Goal: Task Accomplishment & Management: Use online tool/utility

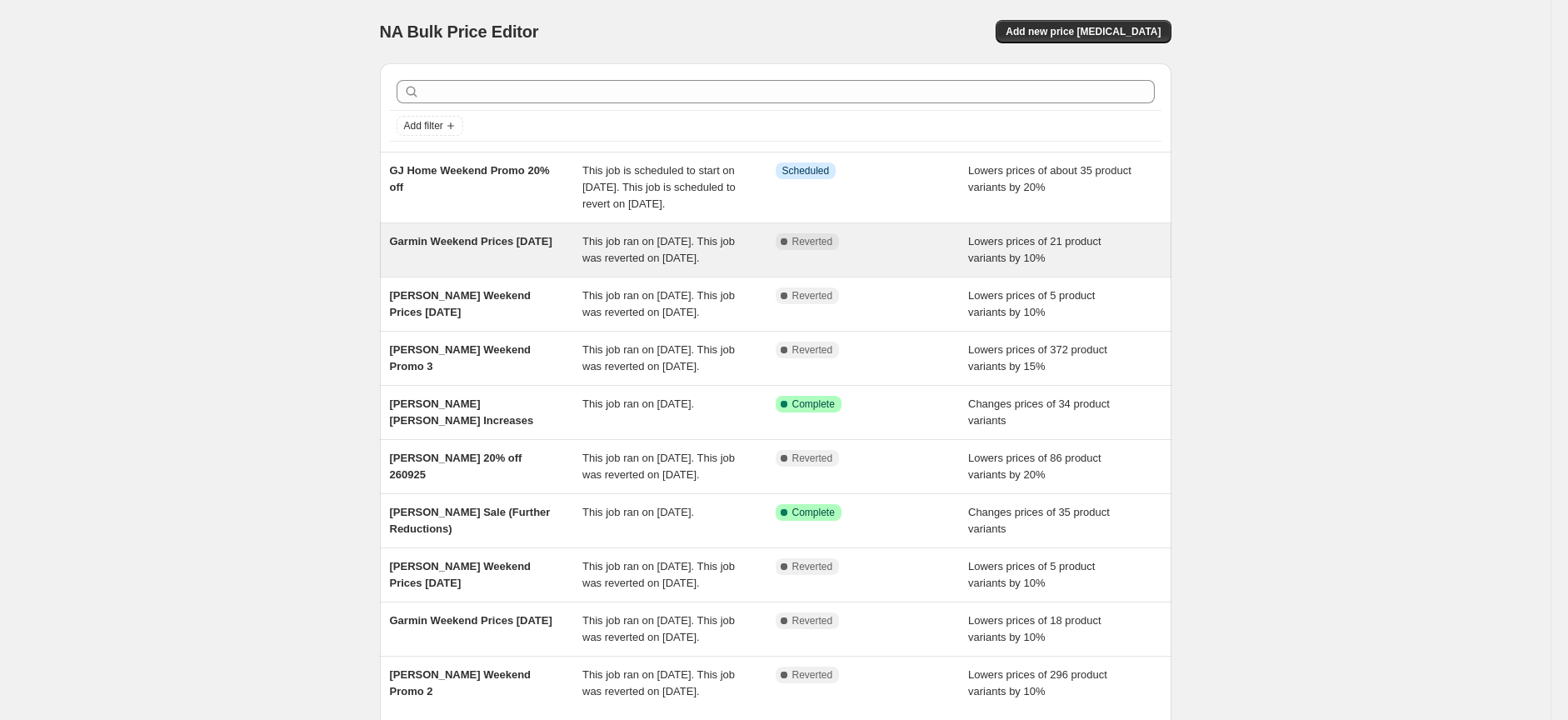
click at [482, 247] on span "Garmin Weekend Prices [DATE]" at bounding box center [470, 241] width 162 height 13
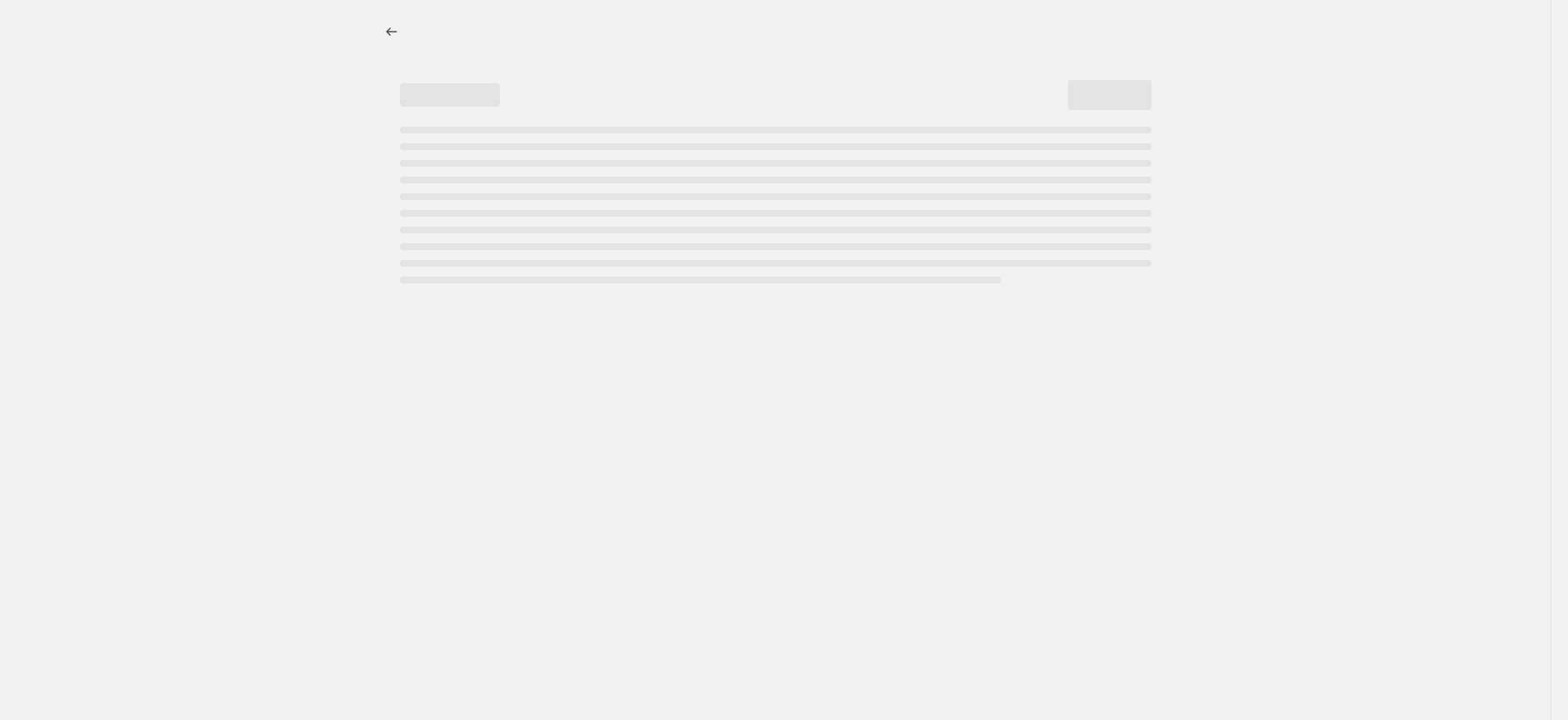
select select "percentage"
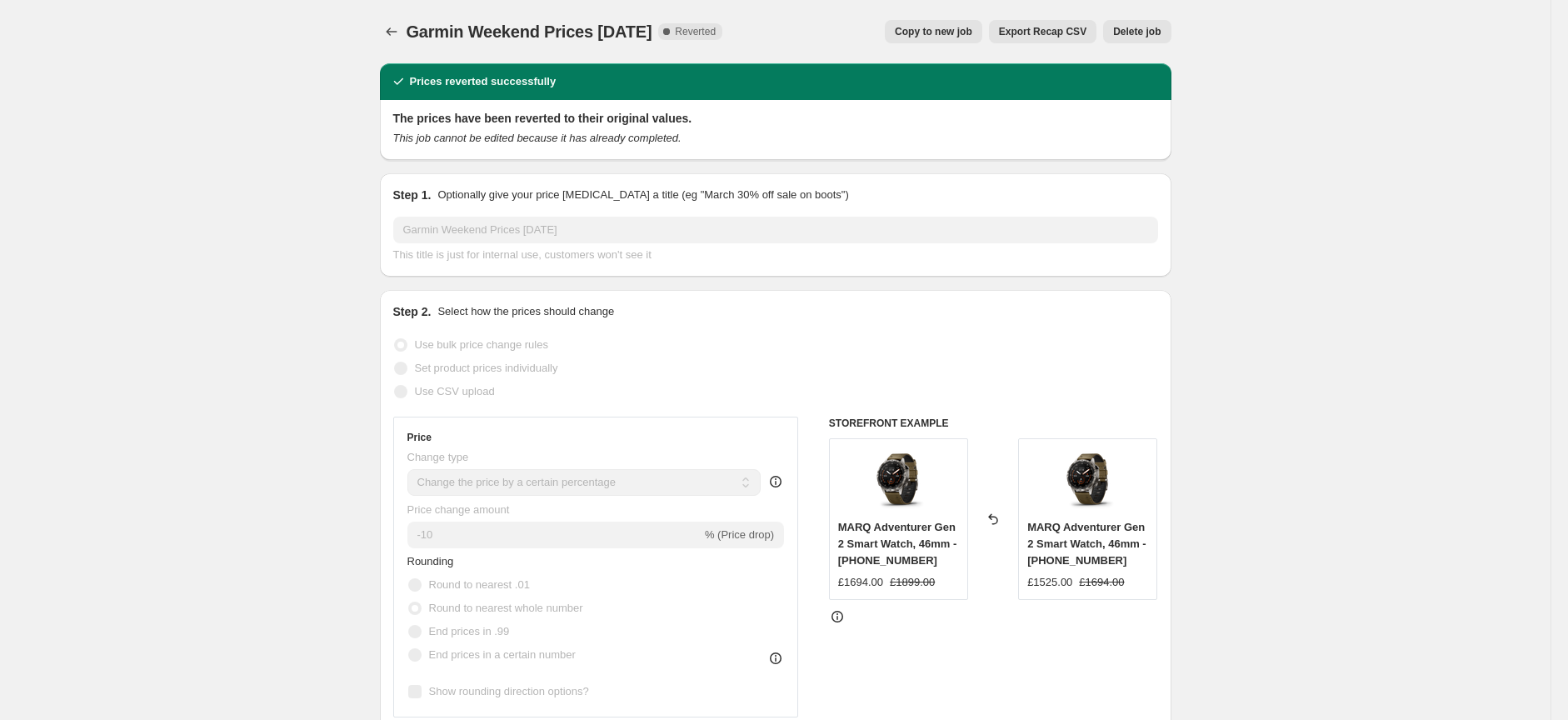
click at [945, 30] on span "Copy to new job" at bounding box center [934, 31] width 77 height 13
select select "percentage"
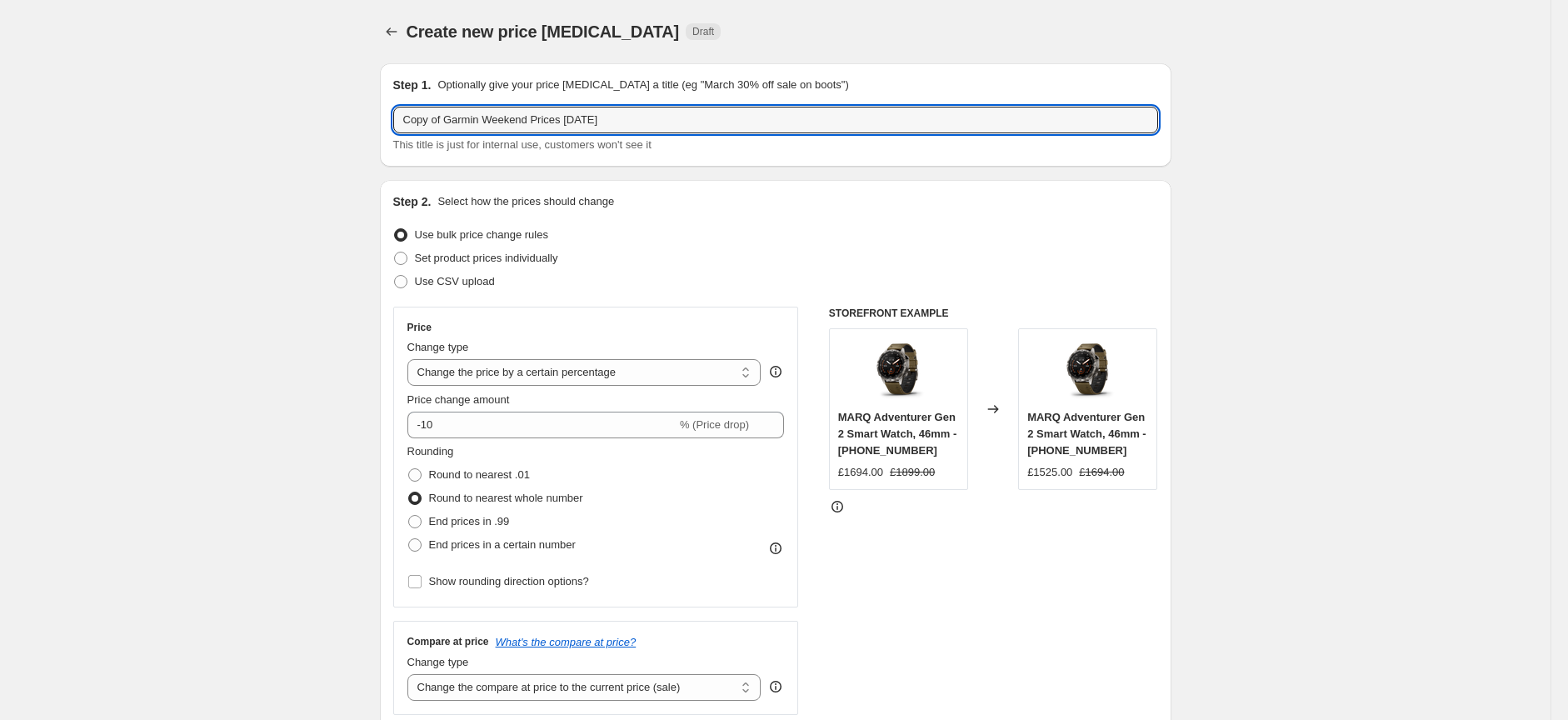
drag, startPoint x: 454, startPoint y: 121, endPoint x: 375, endPoint y: 122, distance: 79.0
click at [610, 116] on input "Garmin Weekend Prices [DATE]" at bounding box center [776, 120] width 765 height 27
click at [559, 117] on input "Garmin Weekend Prices [DATE]" at bounding box center [776, 120] width 765 height 27
click at [540, 117] on input "Garmin Weekend Prices [DATE]" at bounding box center [776, 120] width 765 height 27
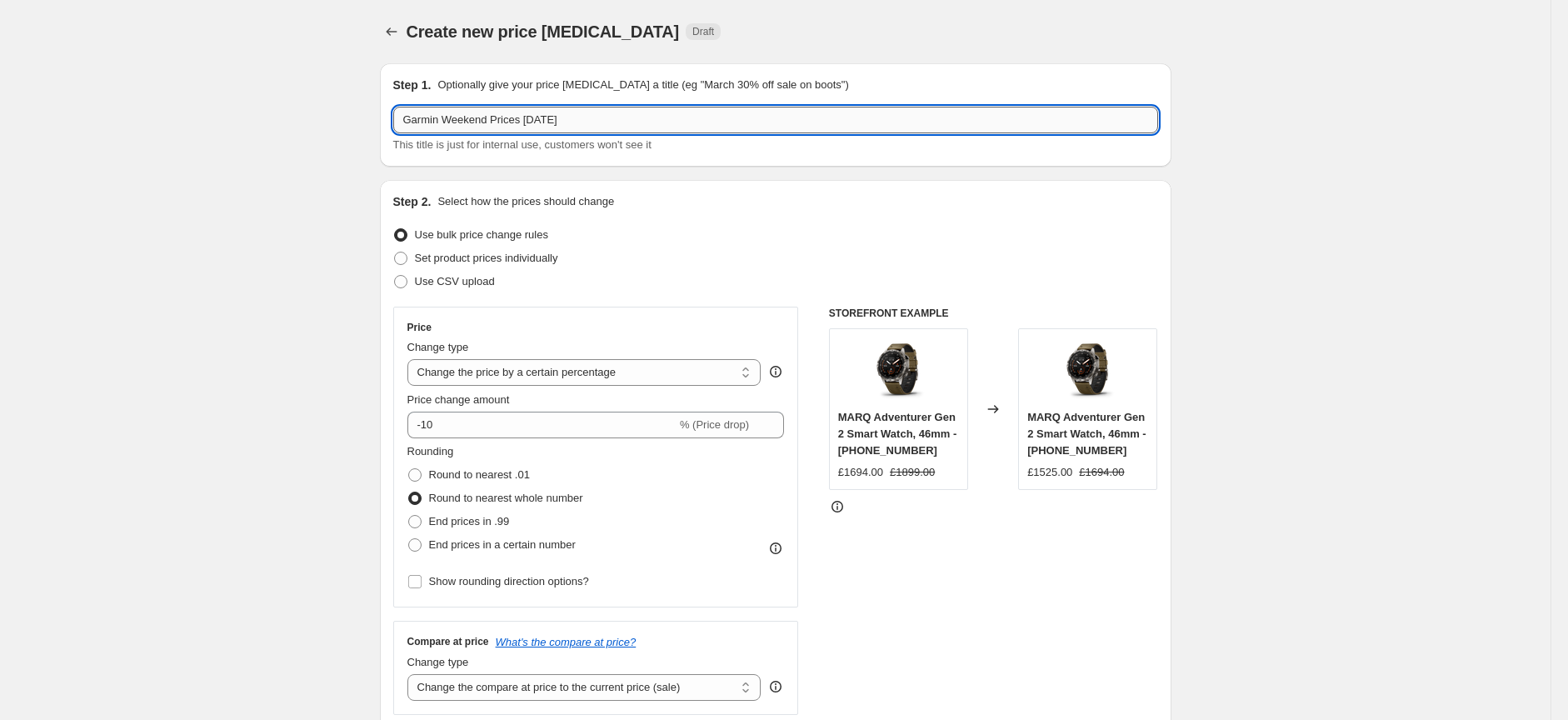
drag, startPoint x: 597, startPoint y: 117, endPoint x: 538, endPoint y: 113, distance: 59.1
click at [538, 116] on input "Garmin Weekend Prices [DATE]" at bounding box center [776, 120] width 765 height 27
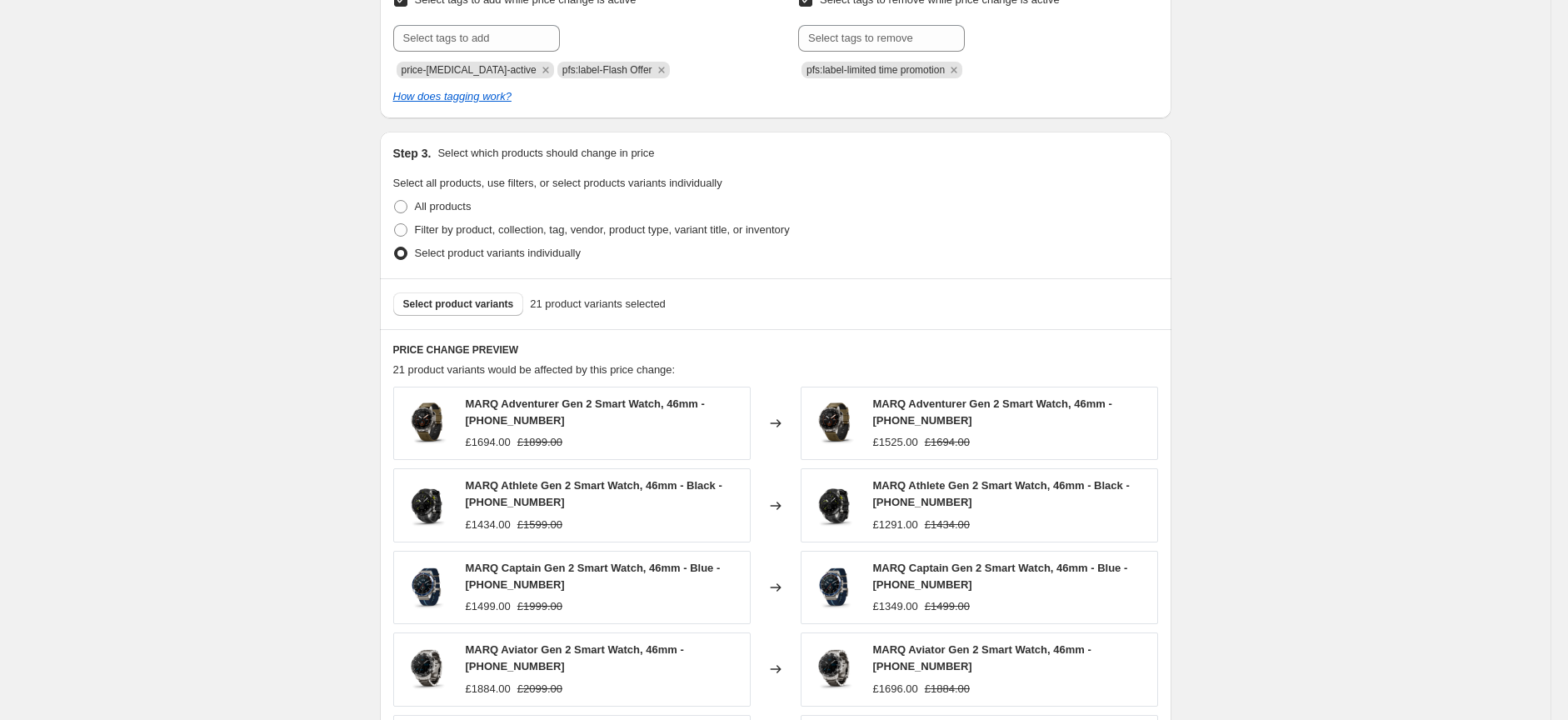
scroll to position [833, 0]
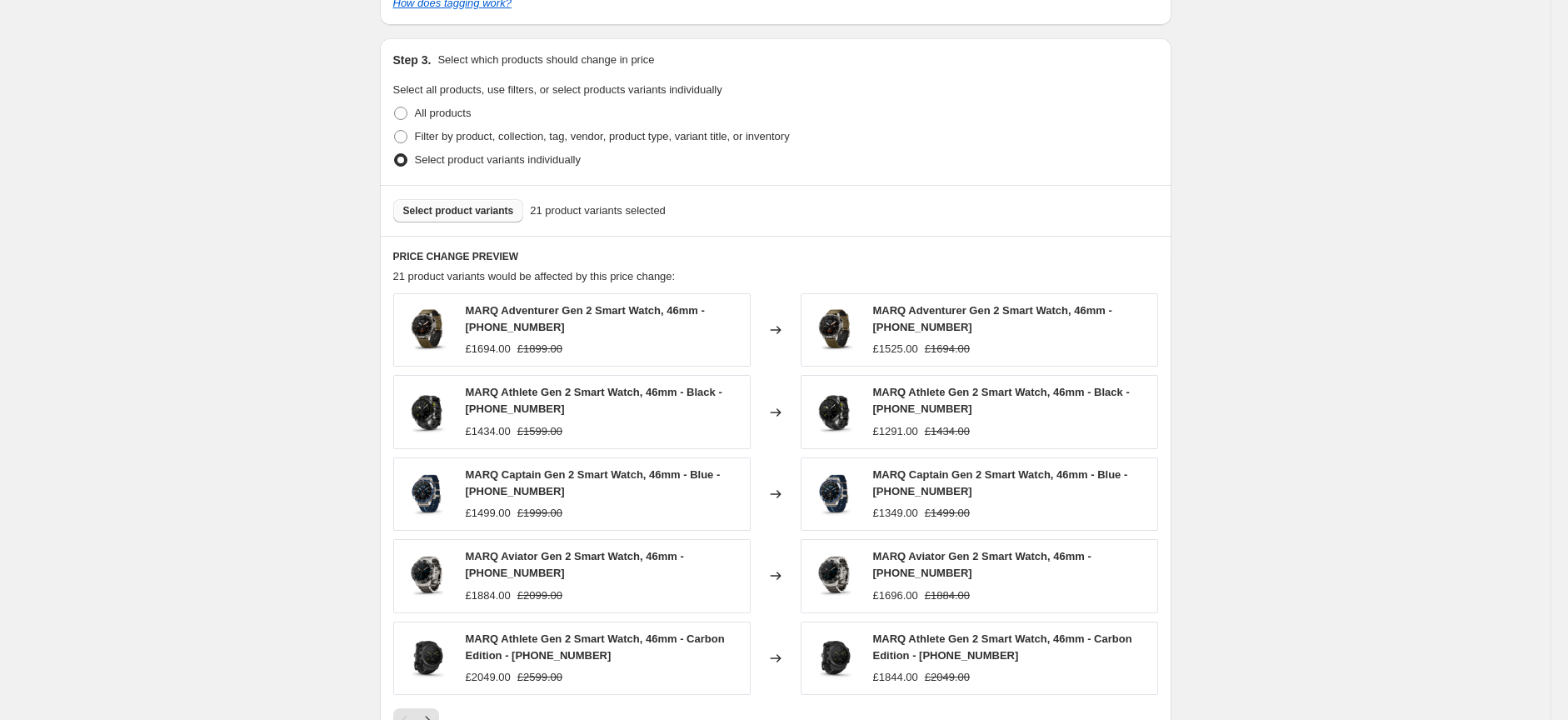
type input "Garmin Weekend Prices [DATE]"
click at [488, 209] on span "Select product variants" at bounding box center [459, 210] width 111 height 13
click at [496, 205] on span "Select product variants" at bounding box center [459, 210] width 111 height 13
click at [473, 211] on span "Select product variants" at bounding box center [459, 210] width 111 height 13
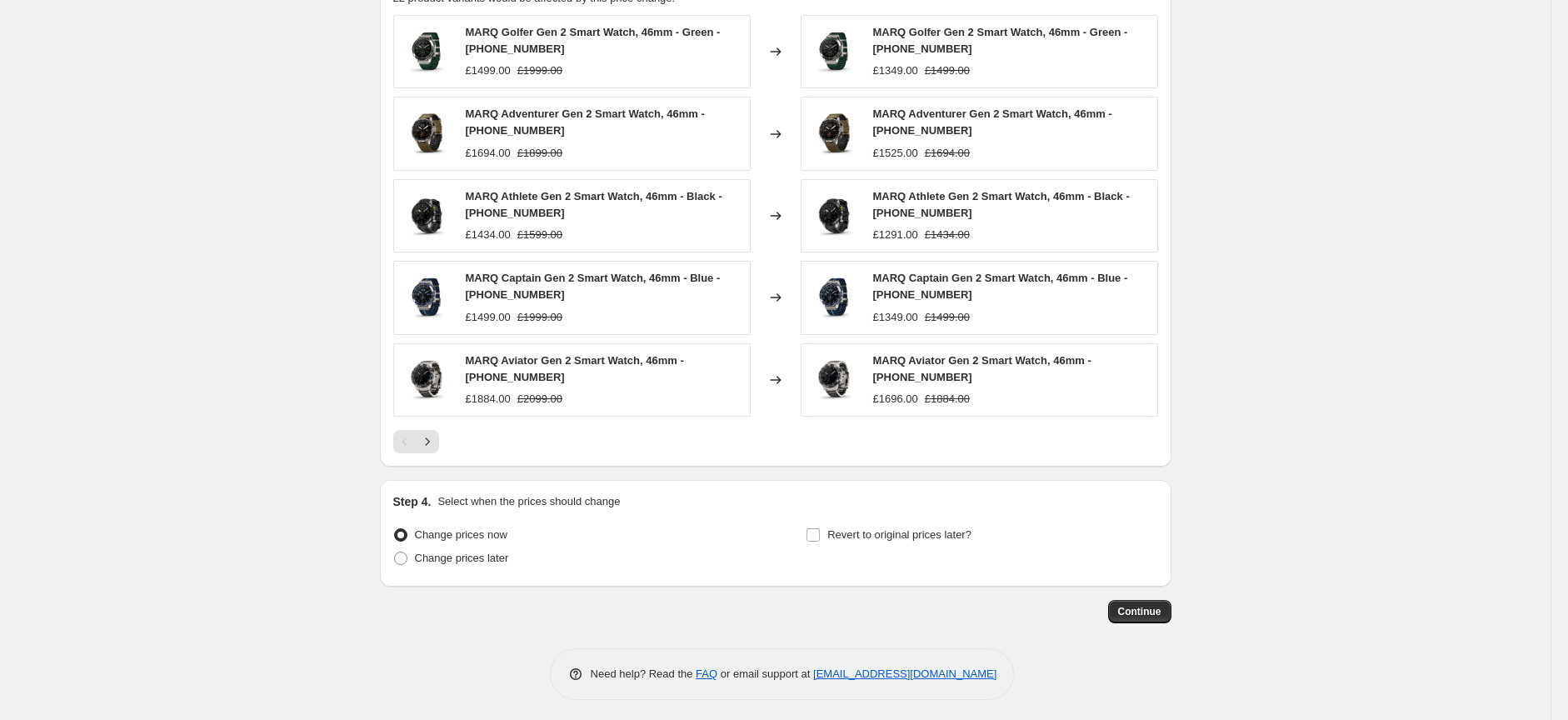
scroll to position [1117, 0]
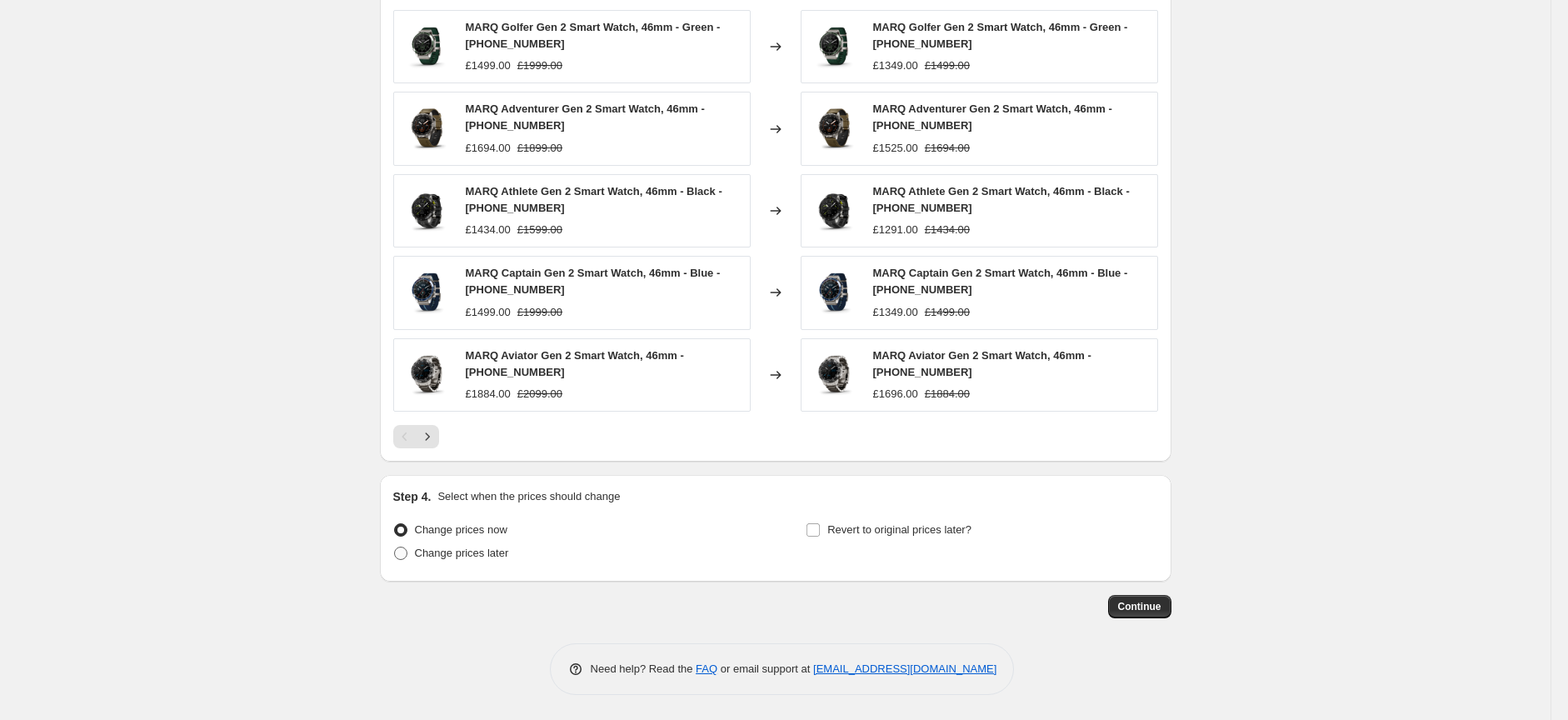
click at [403, 555] on span at bounding box center [401, 553] width 13 height 13
click at [395, 547] on input "Change prices later" at bounding box center [394, 546] width 1 height 1
radio input "true"
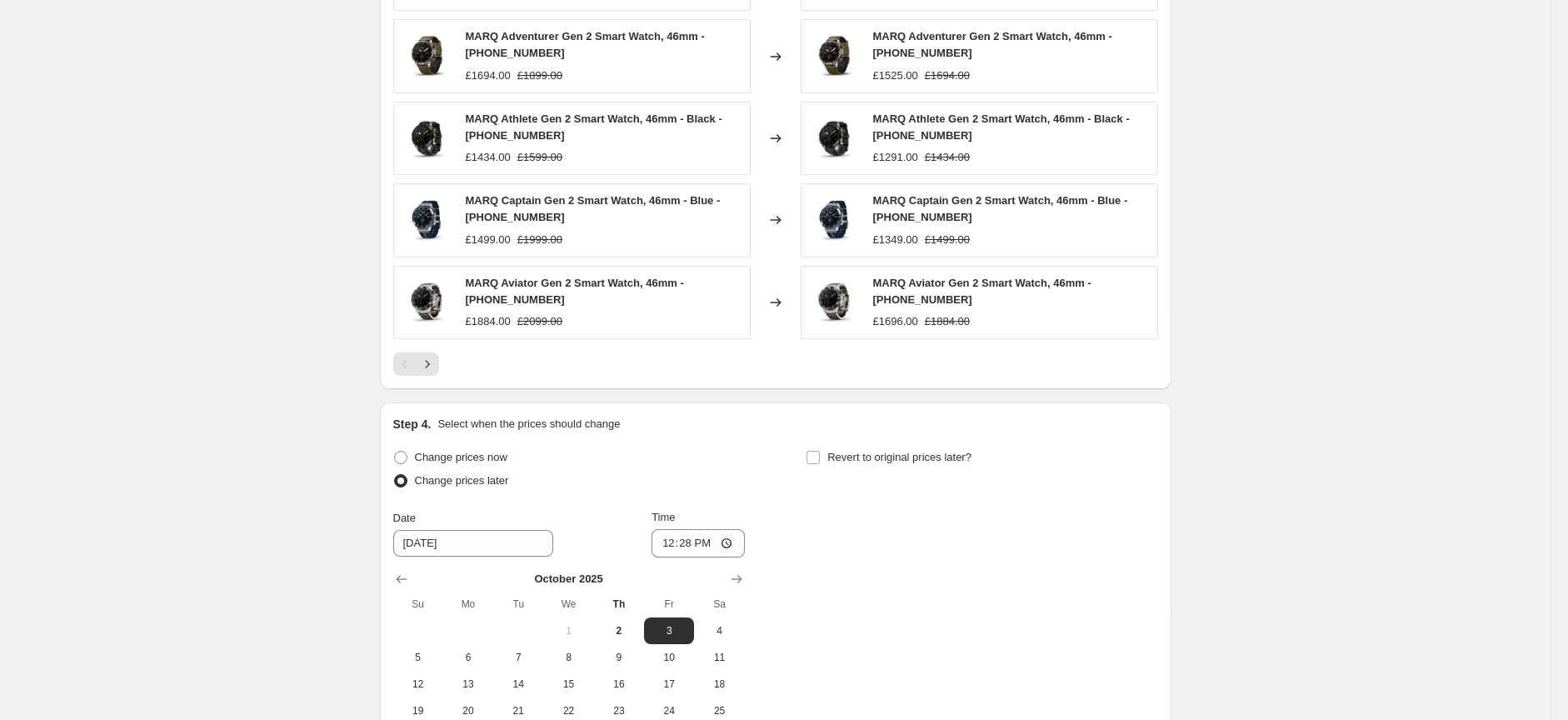
scroll to position [1401, 0]
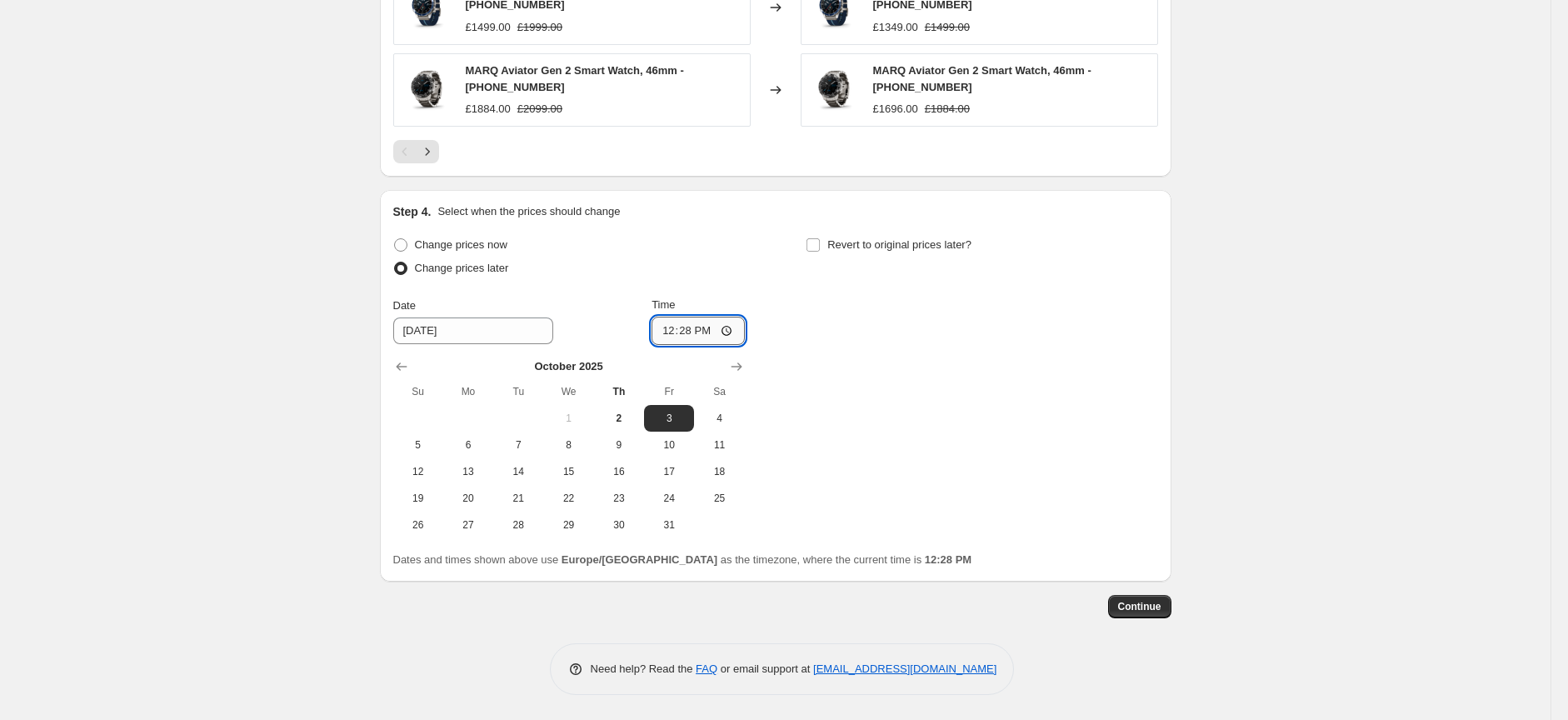
click at [736, 333] on input "12:28" at bounding box center [698, 330] width 93 height 29
type input "17:00"
click at [818, 251] on input "Revert to original prices later?" at bounding box center [813, 244] width 13 height 13
checkbox input "true"
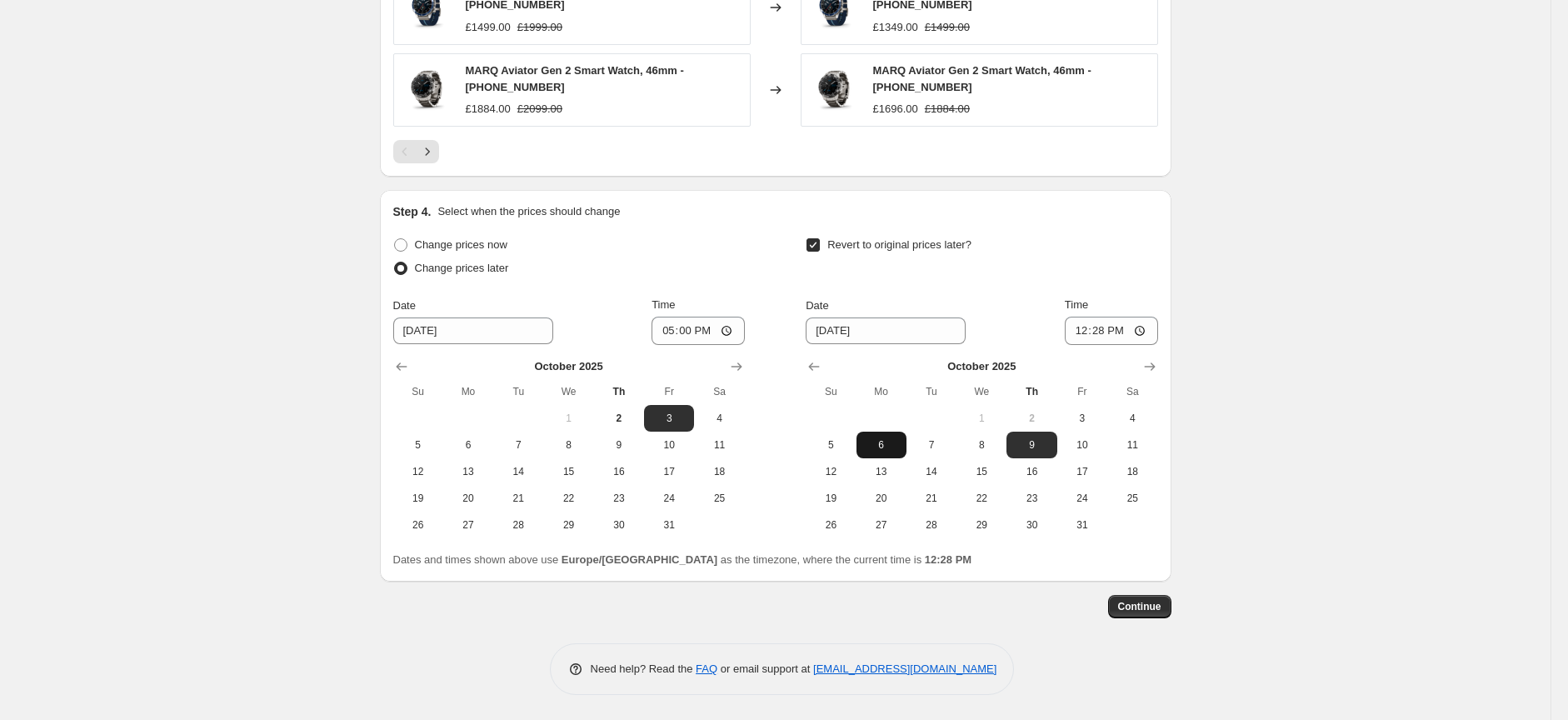
click at [886, 440] on span "6" at bounding box center [882, 444] width 37 height 13
type input "[DATE]"
click at [1115, 332] on input "12:28" at bounding box center [1112, 330] width 93 height 29
click at [1147, 330] on input "12:28" at bounding box center [1112, 330] width 93 height 29
type input "08:30"
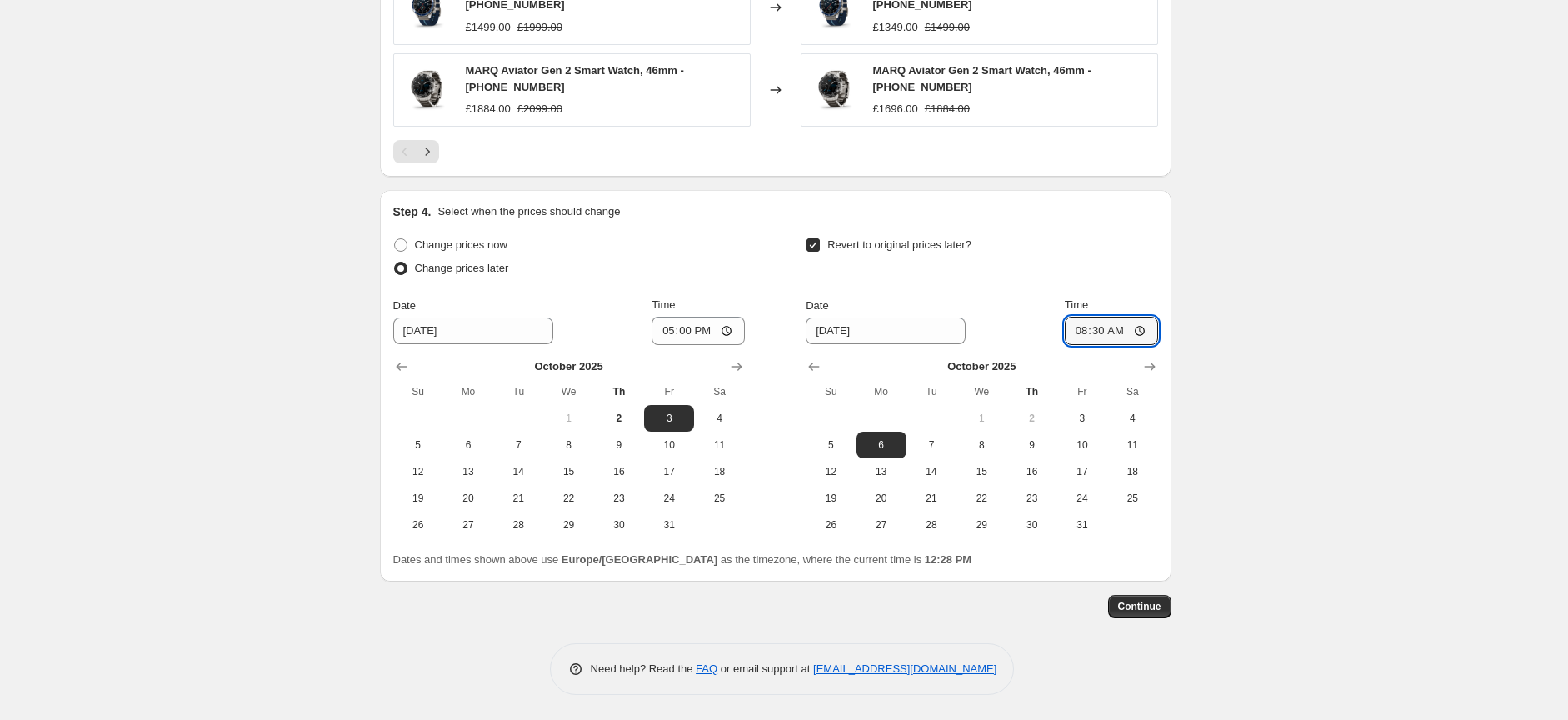
click at [1145, 606] on span "Continue" at bounding box center [1140, 606] width 43 height 13
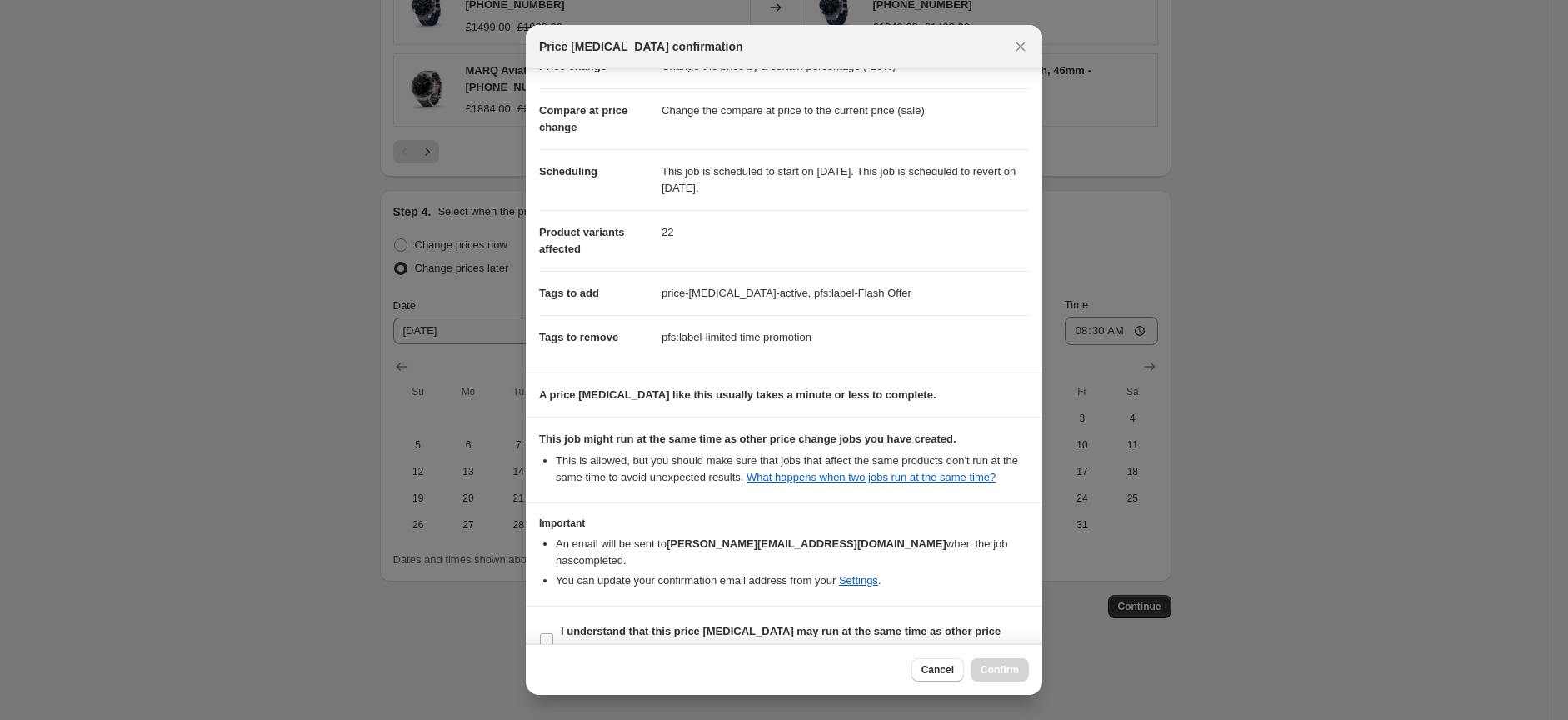
scroll to position [83, 0]
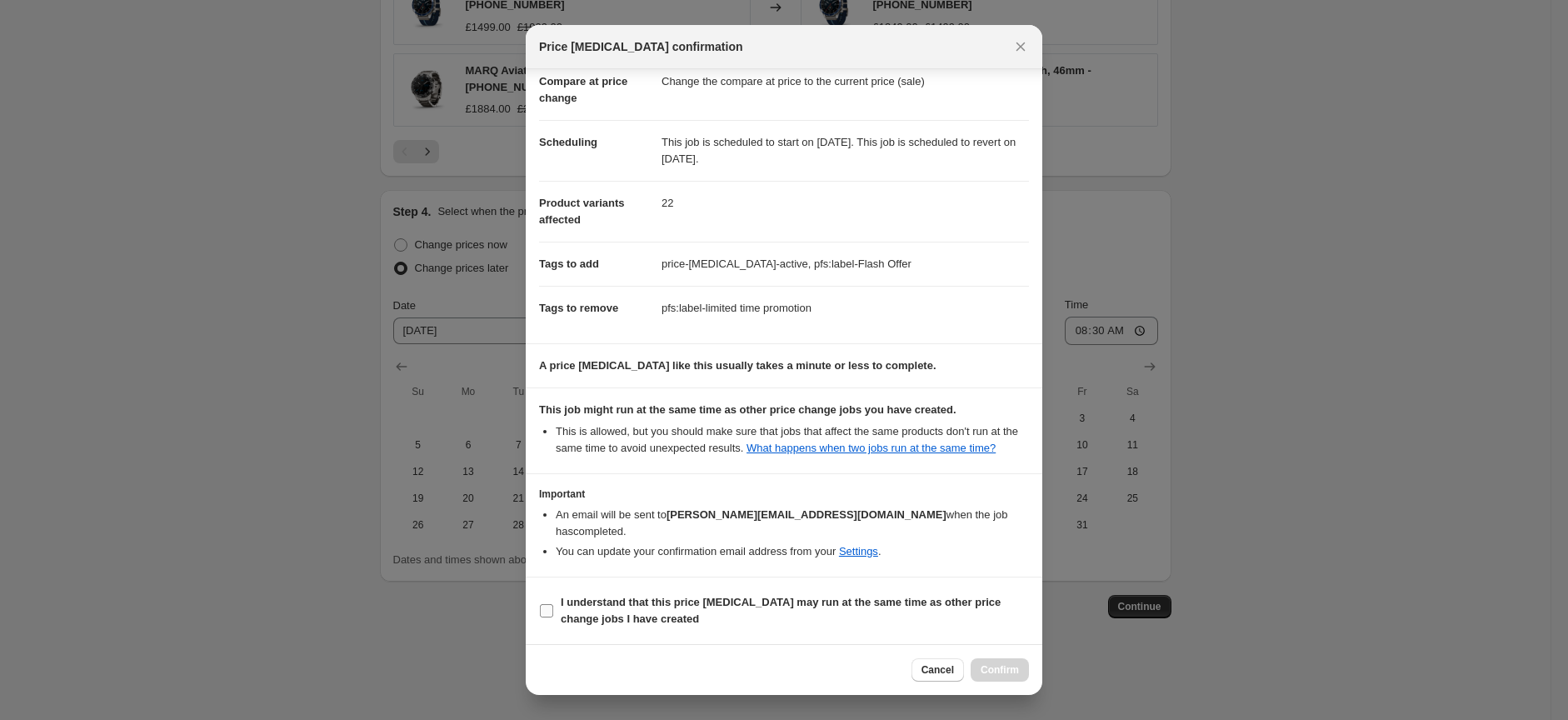
click at [545, 612] on input "I understand that this price [MEDICAL_DATA] may run at the same time as other p…" at bounding box center [547, 610] width 13 height 13
checkbox input "true"
click at [995, 666] on span "Confirm" at bounding box center [1000, 669] width 39 height 13
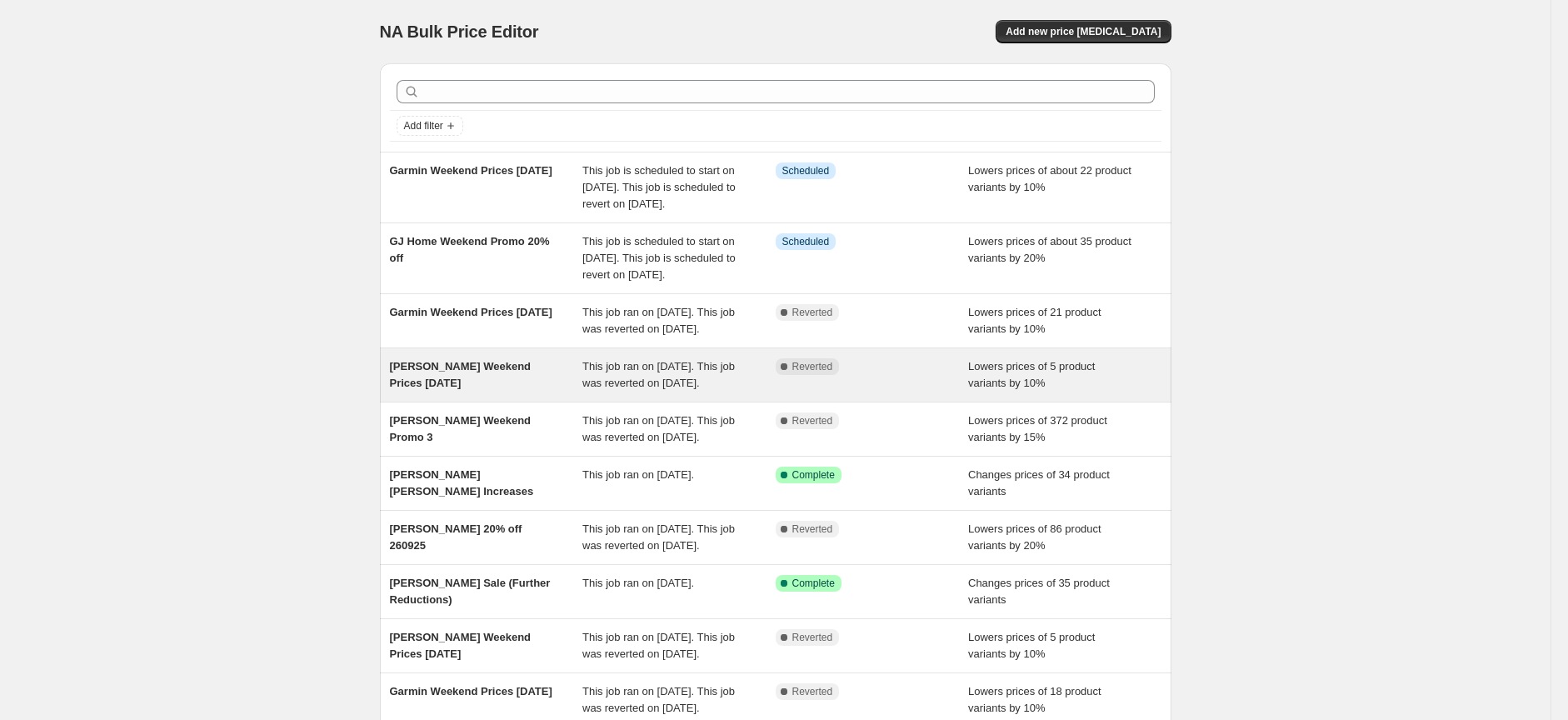
click at [495, 391] on div "[PERSON_NAME] Weekend Prices [DATE]" at bounding box center [487, 374] width 194 height 33
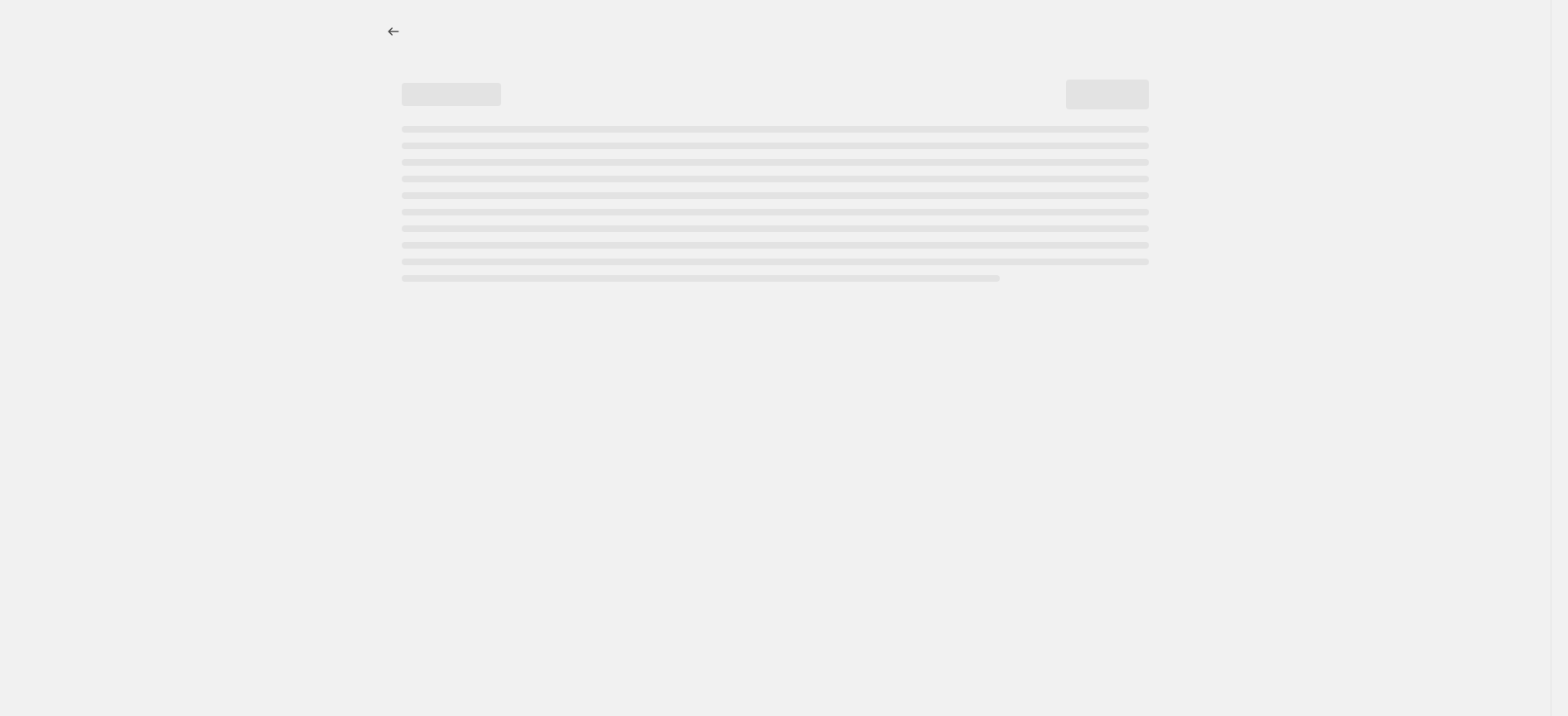
select select "percentage"
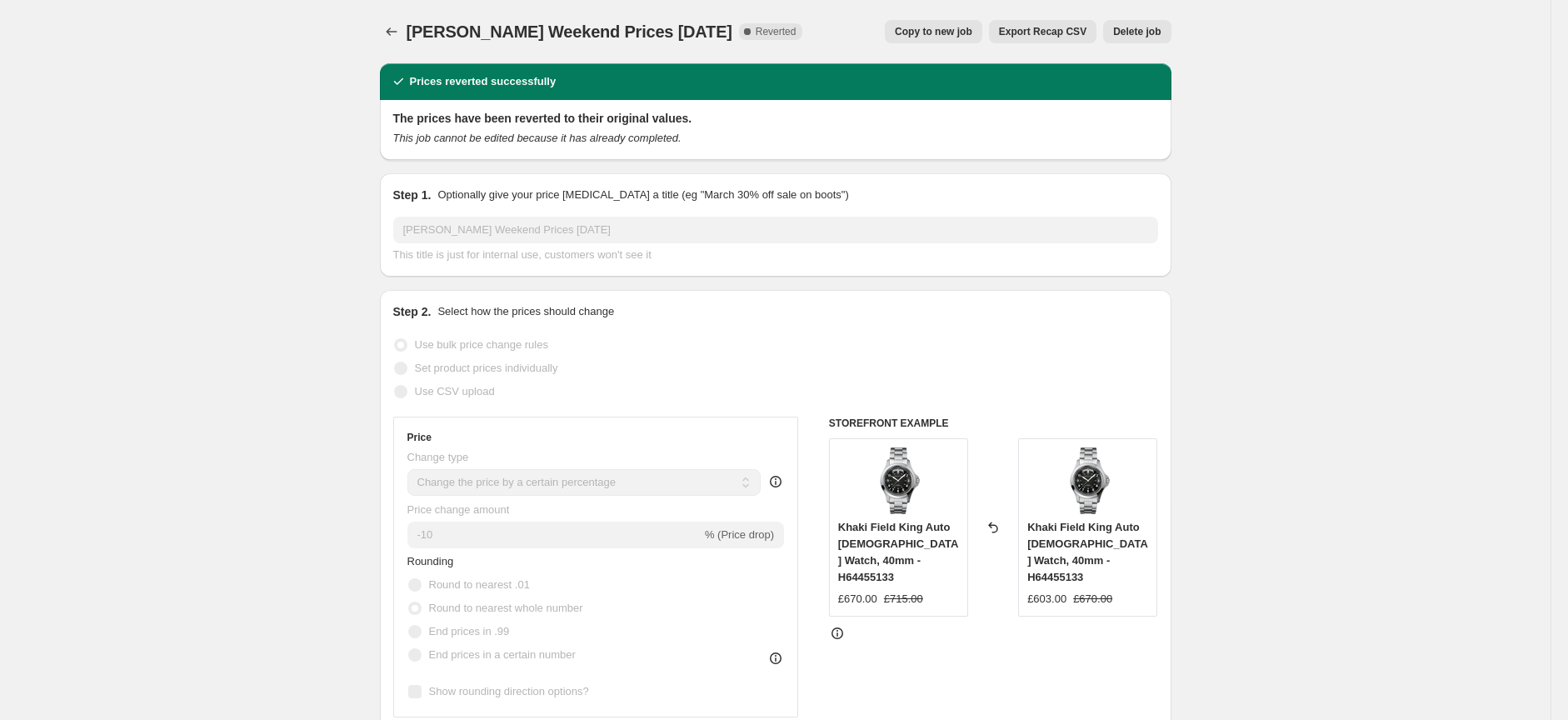
click at [935, 30] on span "Copy to new job" at bounding box center [934, 31] width 77 height 13
select select "percentage"
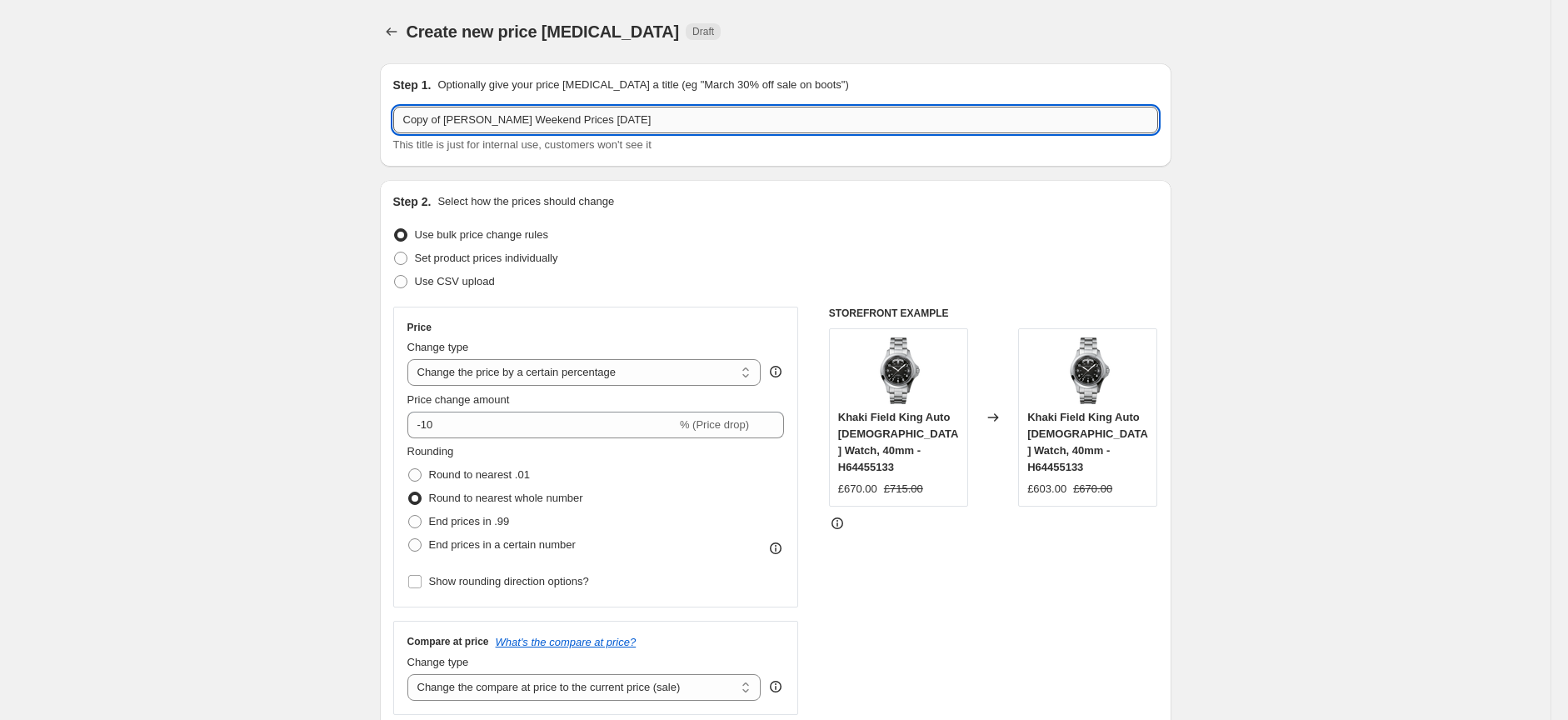
drag, startPoint x: 455, startPoint y: 118, endPoint x: 435, endPoint y: 118, distance: 20.0
click at [438, 119] on input "Copy of [PERSON_NAME] Weekend Prices [DATE]" at bounding box center [776, 120] width 765 height 27
drag, startPoint x: 426, startPoint y: 118, endPoint x: 389, endPoint y: 117, distance: 37.0
click at [389, 117] on div "Step 1. Optionally give your price [MEDICAL_DATA] a title (eg "March 30% off sa…" at bounding box center [776, 115] width 792 height 103
drag, startPoint x: 604, startPoint y: 117, endPoint x: 543, endPoint y: 116, distance: 61.0
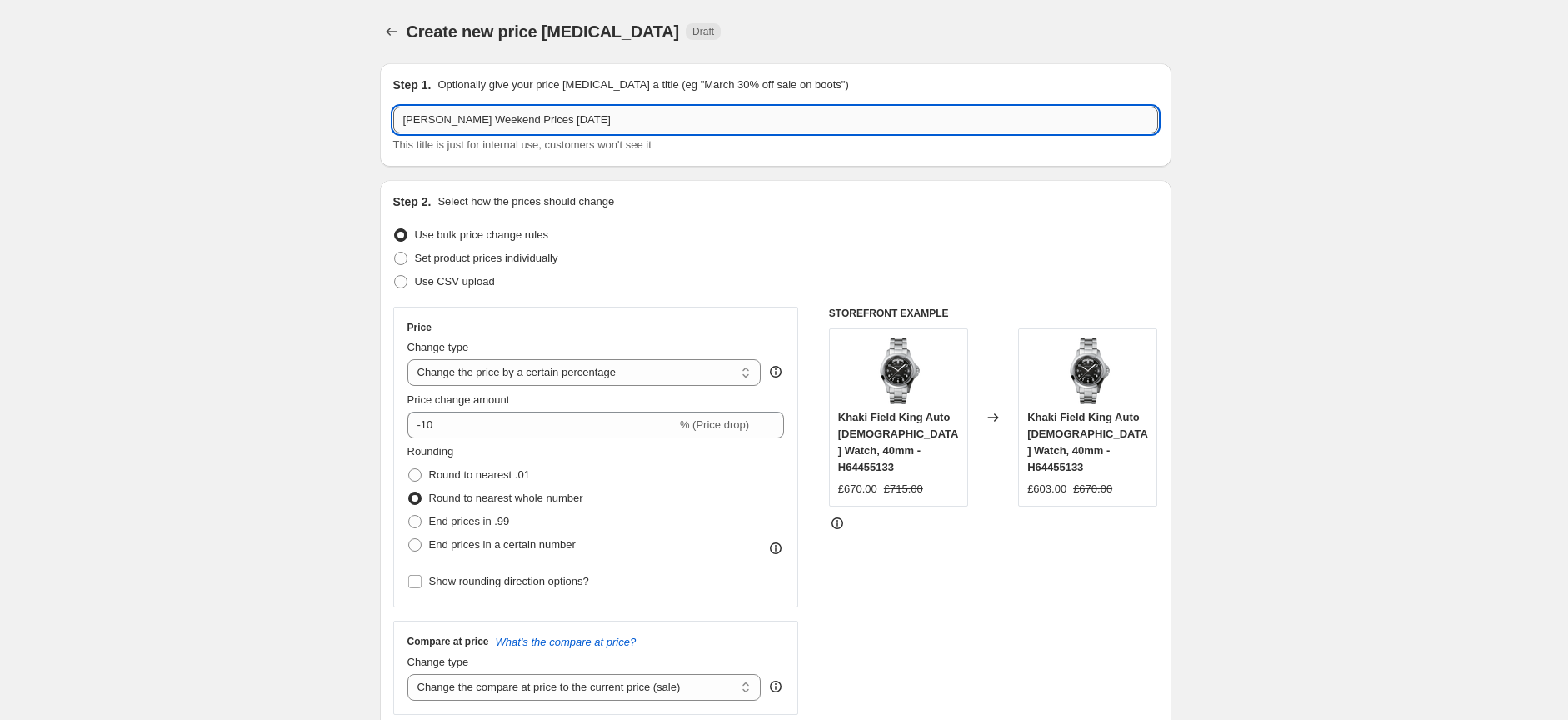
click at [543, 116] on input "[PERSON_NAME] Weekend Prices [DATE]" at bounding box center [776, 120] width 765 height 27
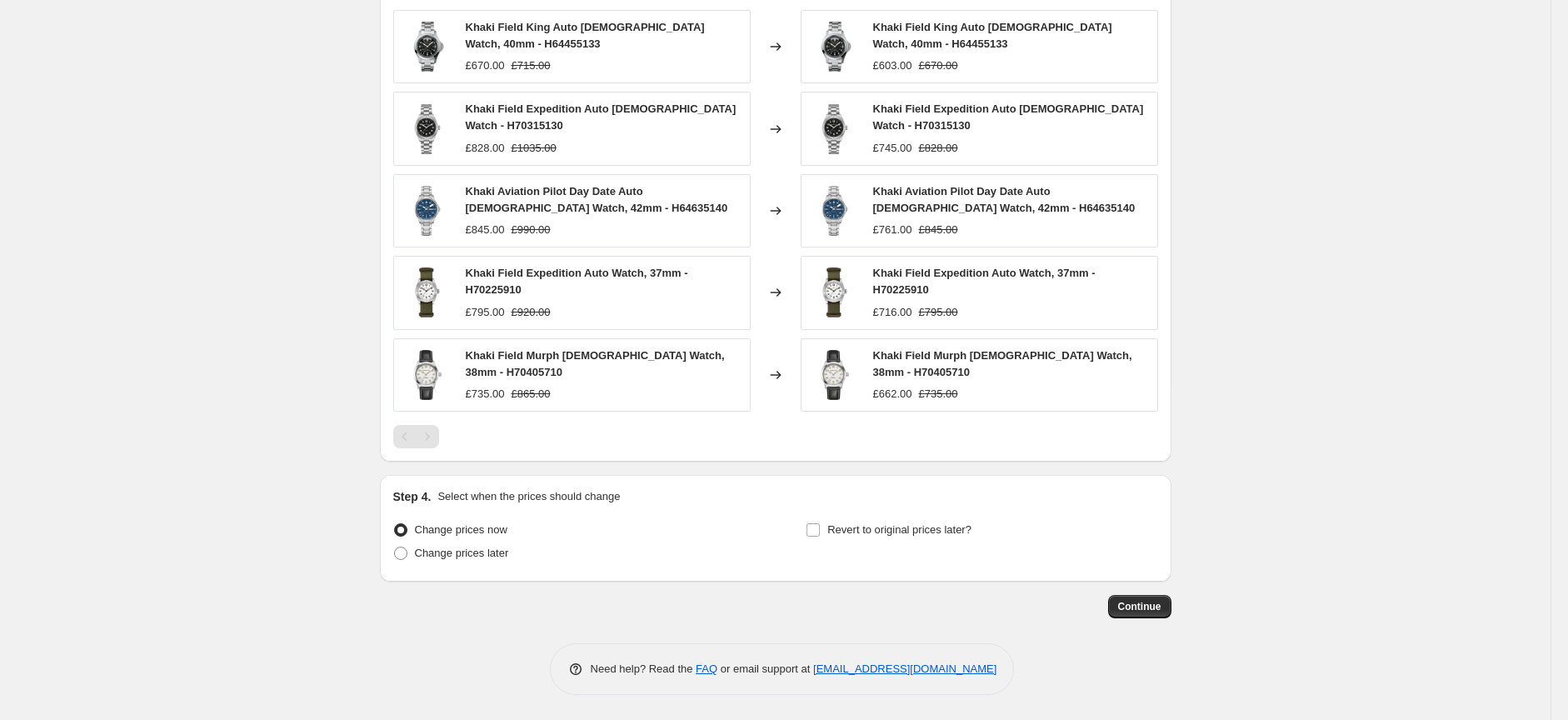
scroll to position [1117, 0]
type input "[PERSON_NAME] Weekend Prices [DATE]"
click at [408, 554] on span at bounding box center [401, 553] width 13 height 13
click at [395, 547] on input "Change prices later" at bounding box center [394, 546] width 1 height 1
radio input "true"
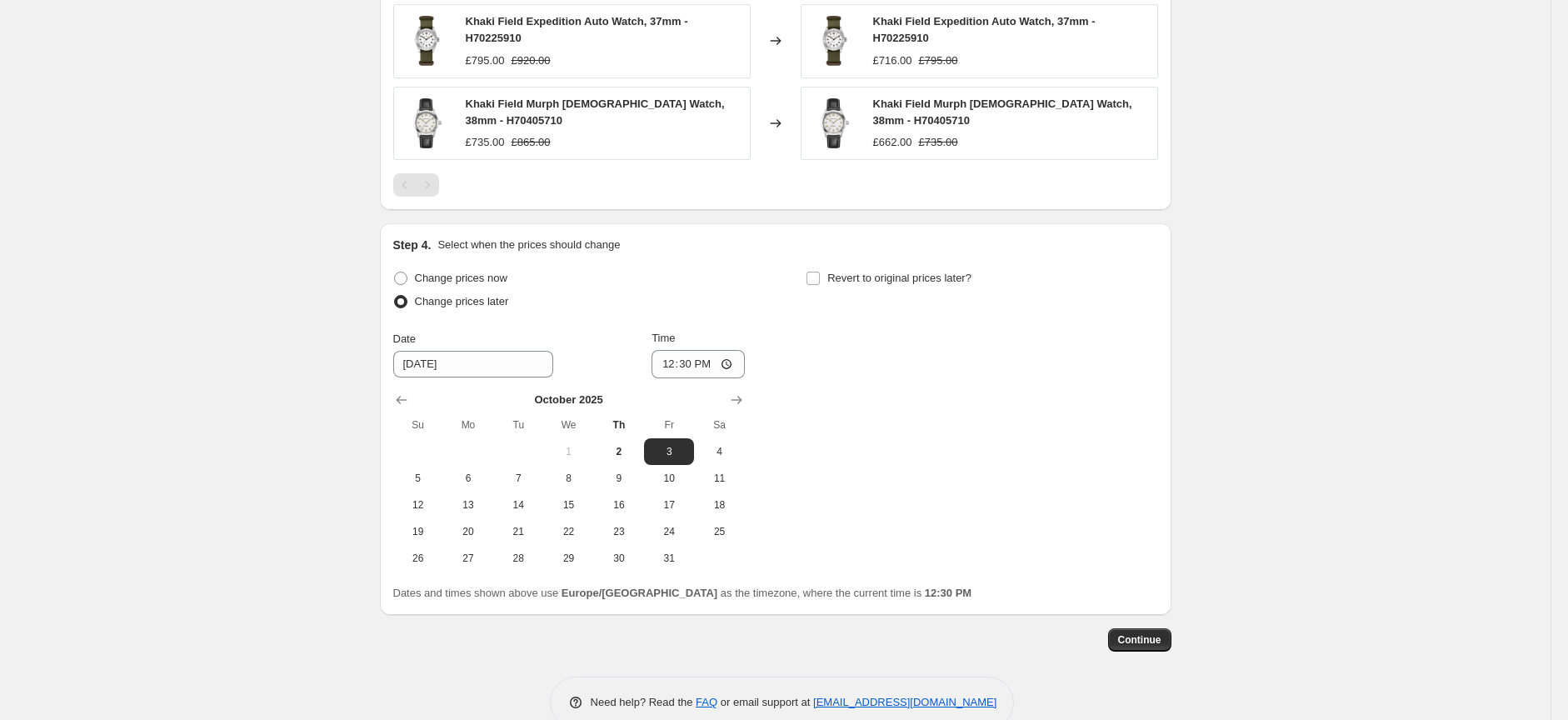
scroll to position [1394, 0]
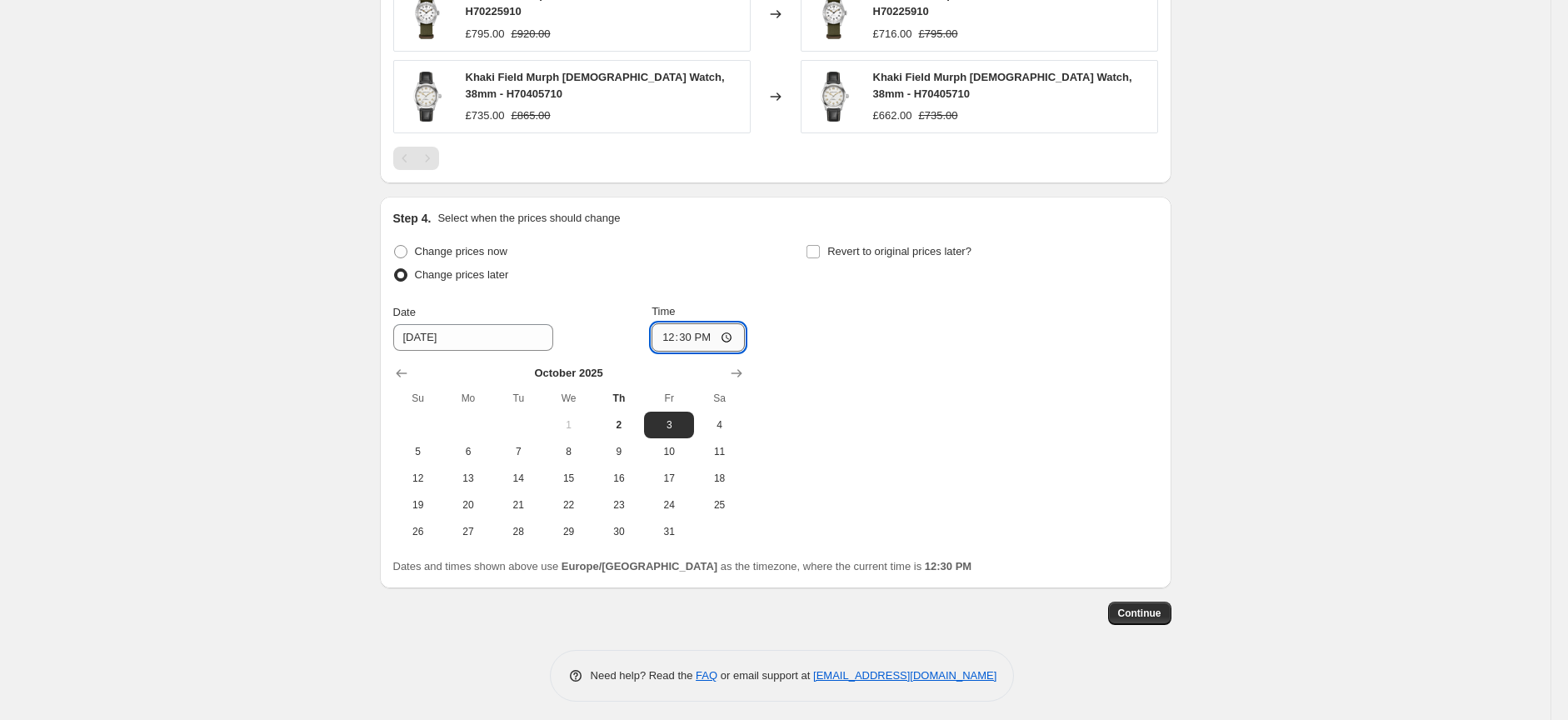
click at [729, 338] on input "12:30" at bounding box center [698, 338] width 93 height 29
click at [827, 329] on div "Change prices now Change prices later Date [DATE] Time 12:[DATE] Mo Tu We Th Fr…" at bounding box center [776, 392] width 765 height 304
click at [818, 251] on input "Revert to original prices later?" at bounding box center [813, 251] width 13 height 13
checkbox input "true"
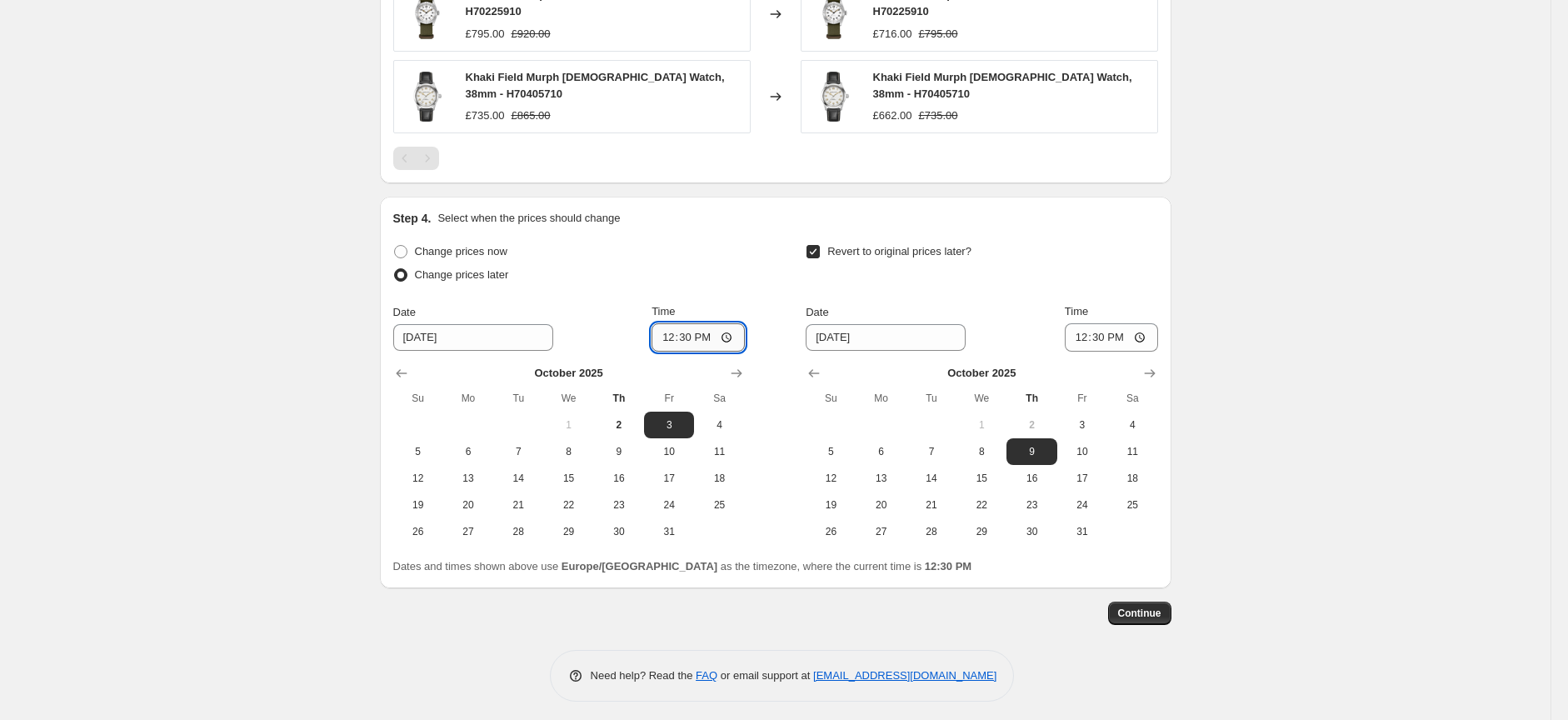
click at [733, 339] on input "12:30" at bounding box center [698, 338] width 93 height 29
type input "16:34"
click at [890, 449] on span "6" at bounding box center [882, 451] width 37 height 13
type input "[DATE]"
click at [1139, 339] on input "12:30" at bounding box center [1112, 338] width 93 height 29
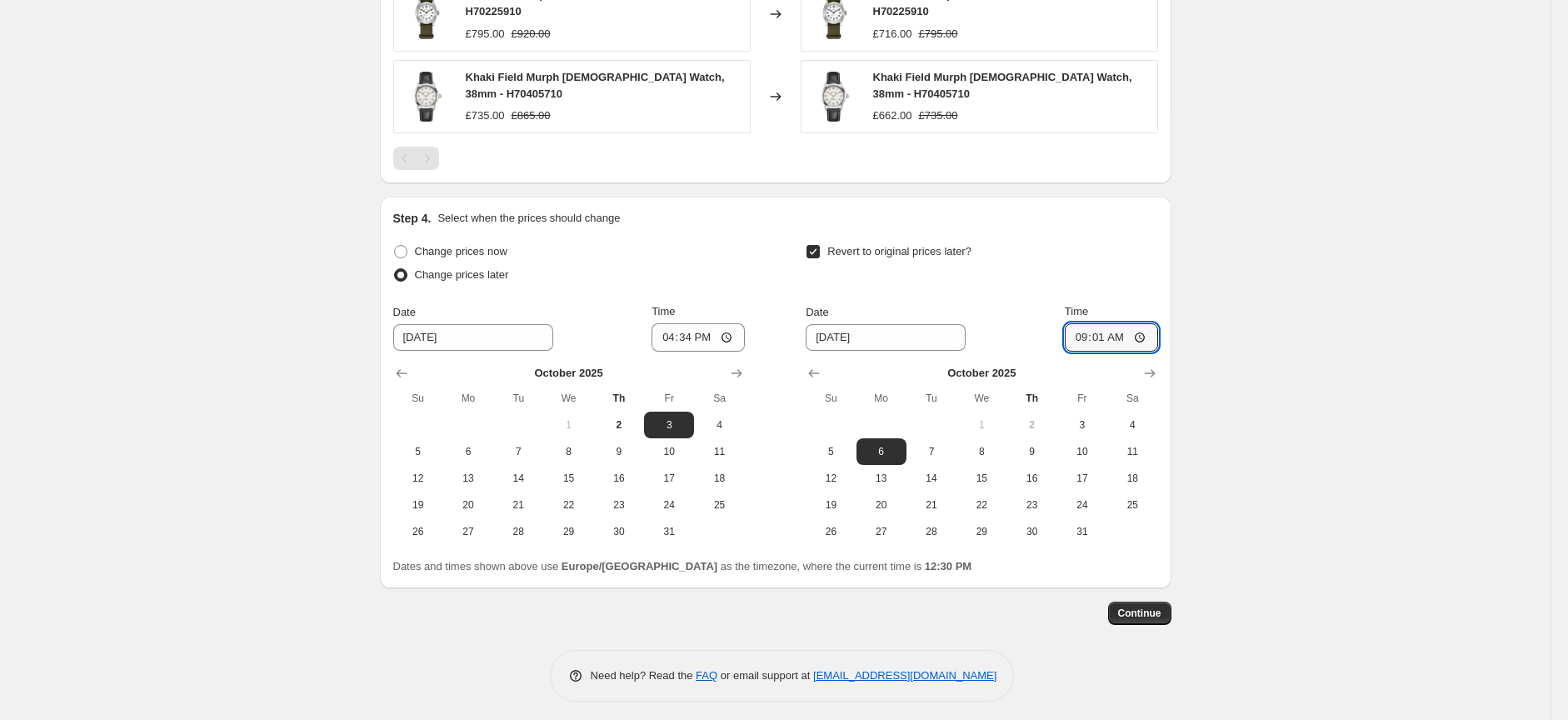
type input "09:01"
click at [1138, 615] on span "Continue" at bounding box center [1140, 613] width 43 height 13
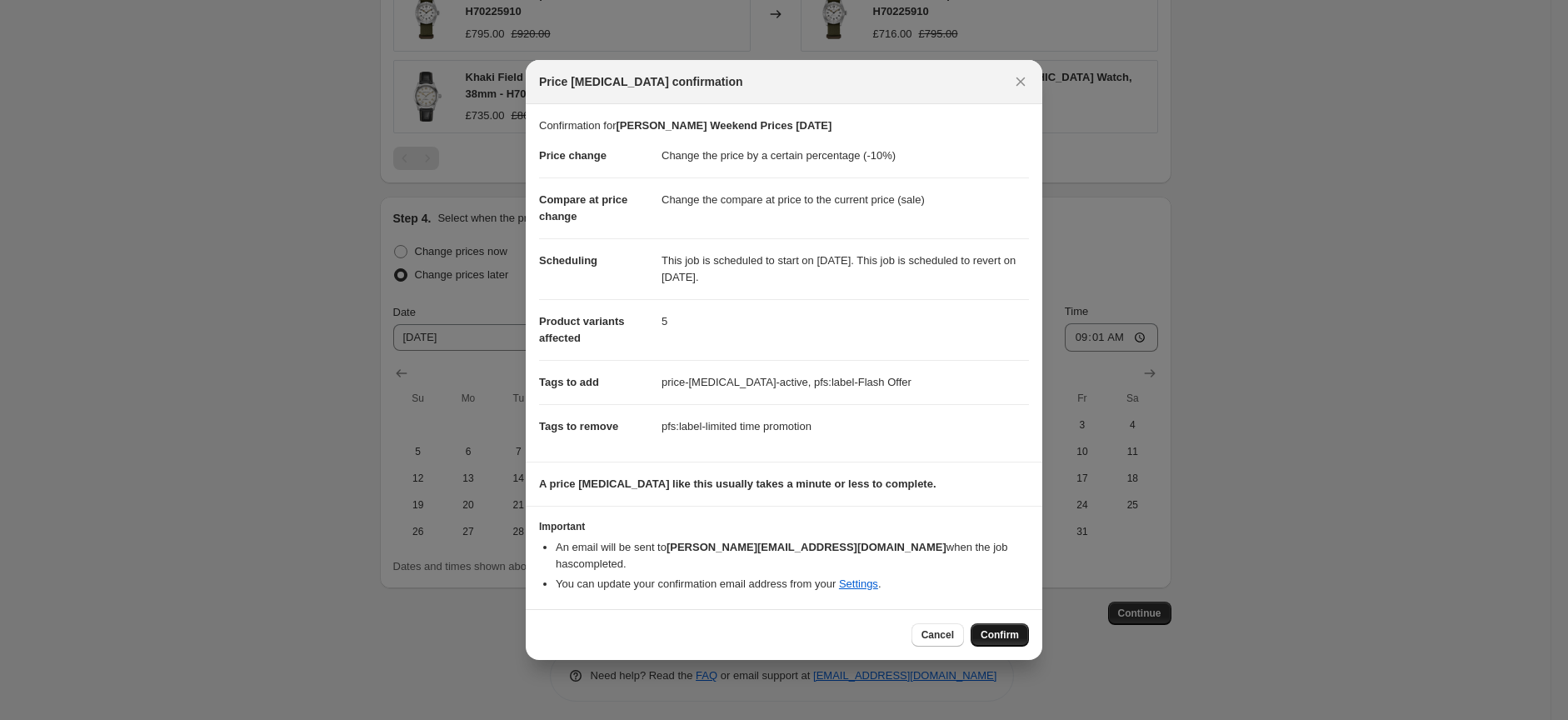
click at [989, 628] on span "Confirm" at bounding box center [1000, 634] width 39 height 13
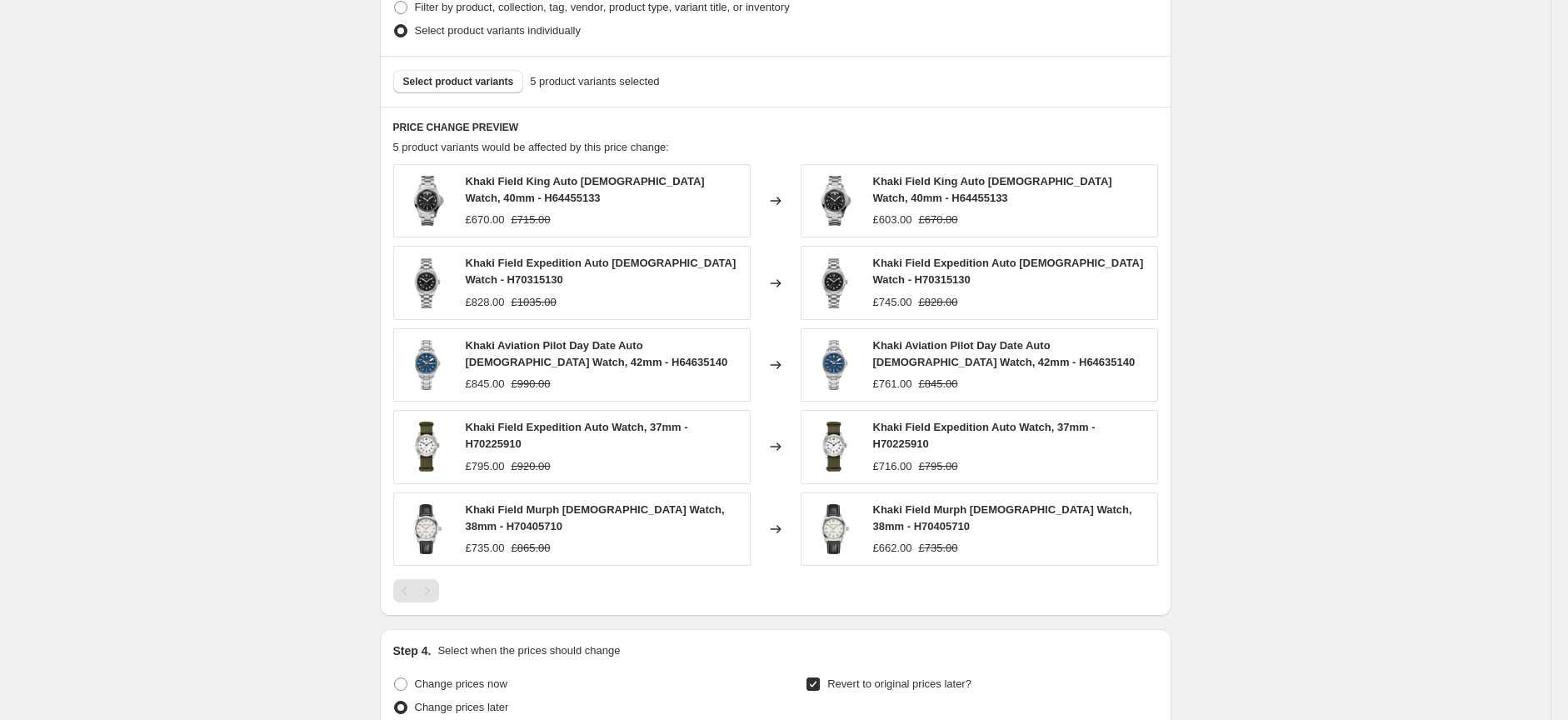
scroll to position [1110, 0]
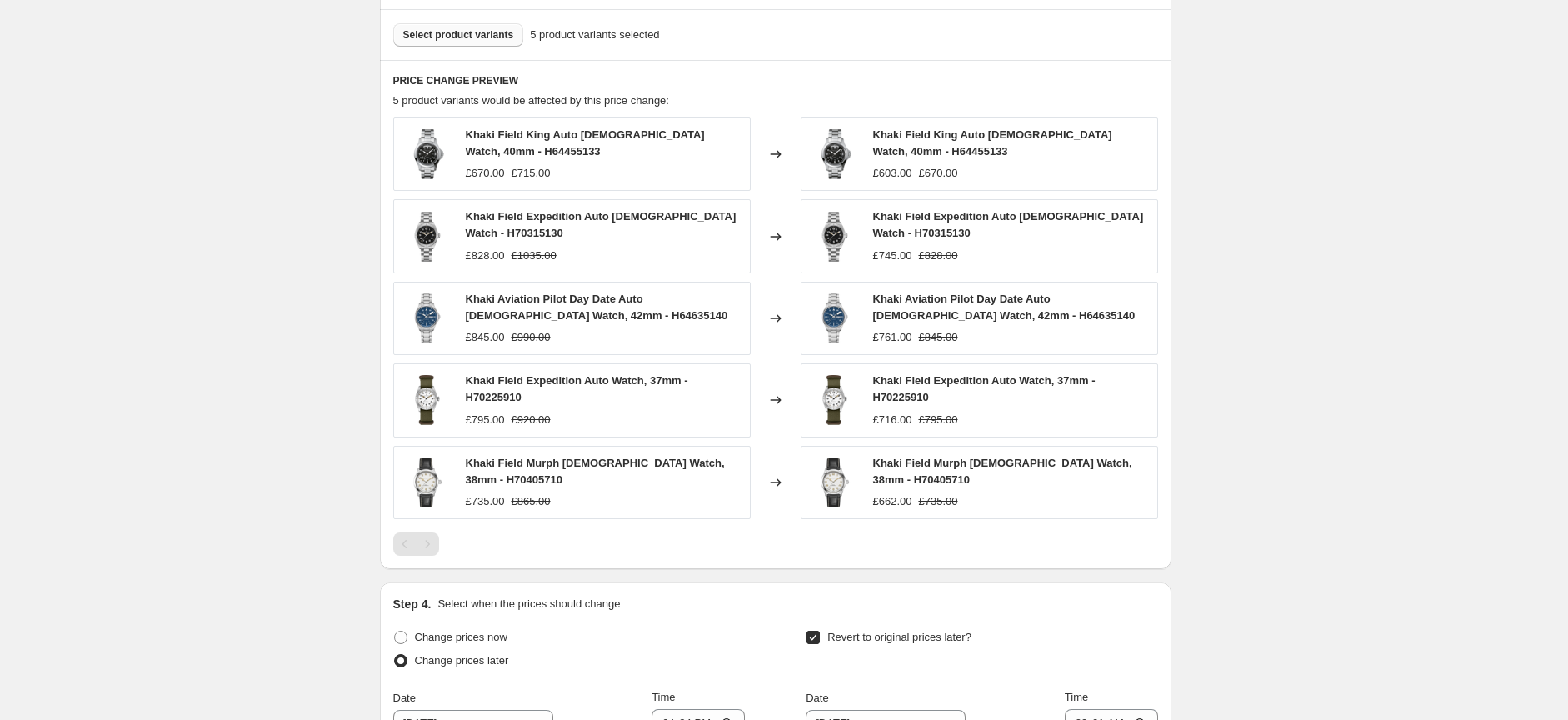
click at [461, 30] on span "Select product variants" at bounding box center [459, 35] width 111 height 13
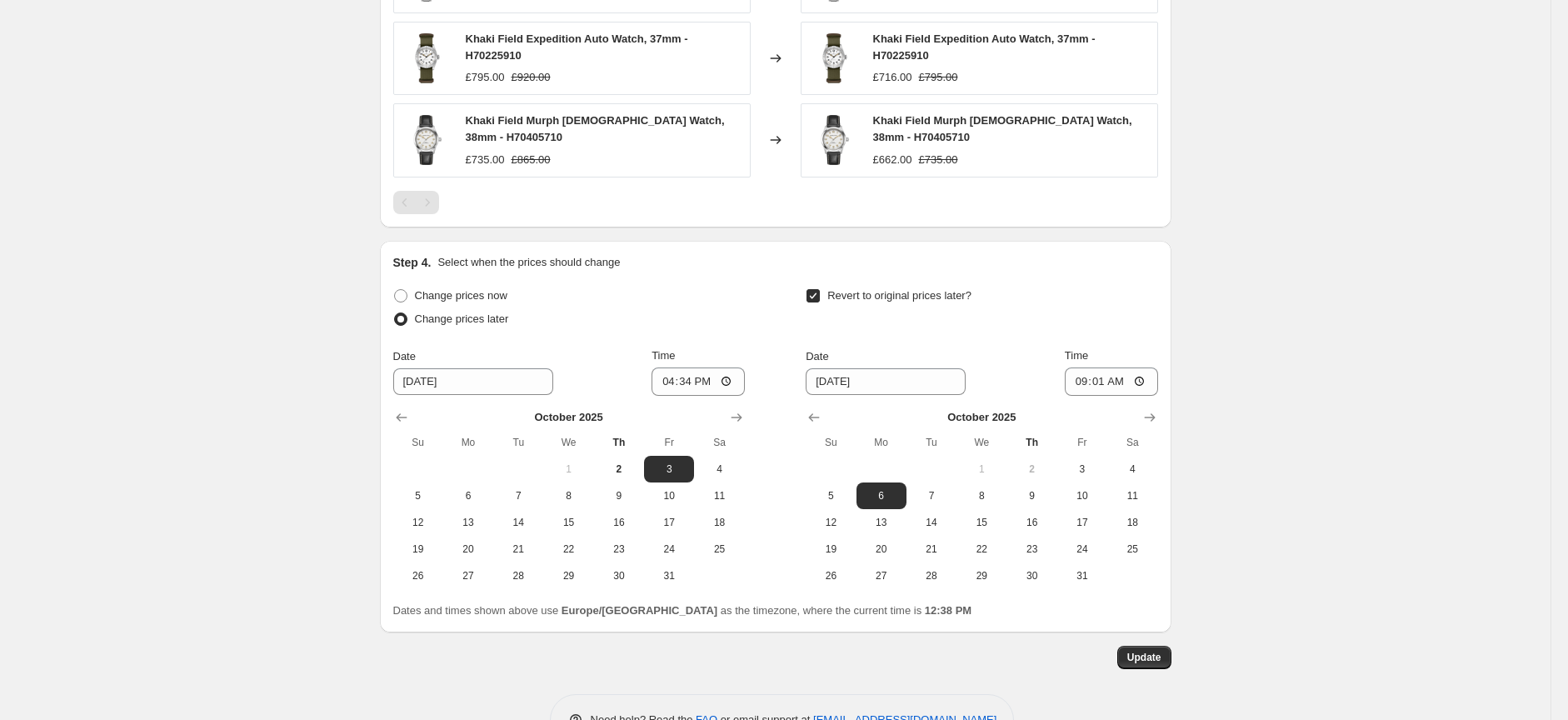
scroll to position [1420, 0]
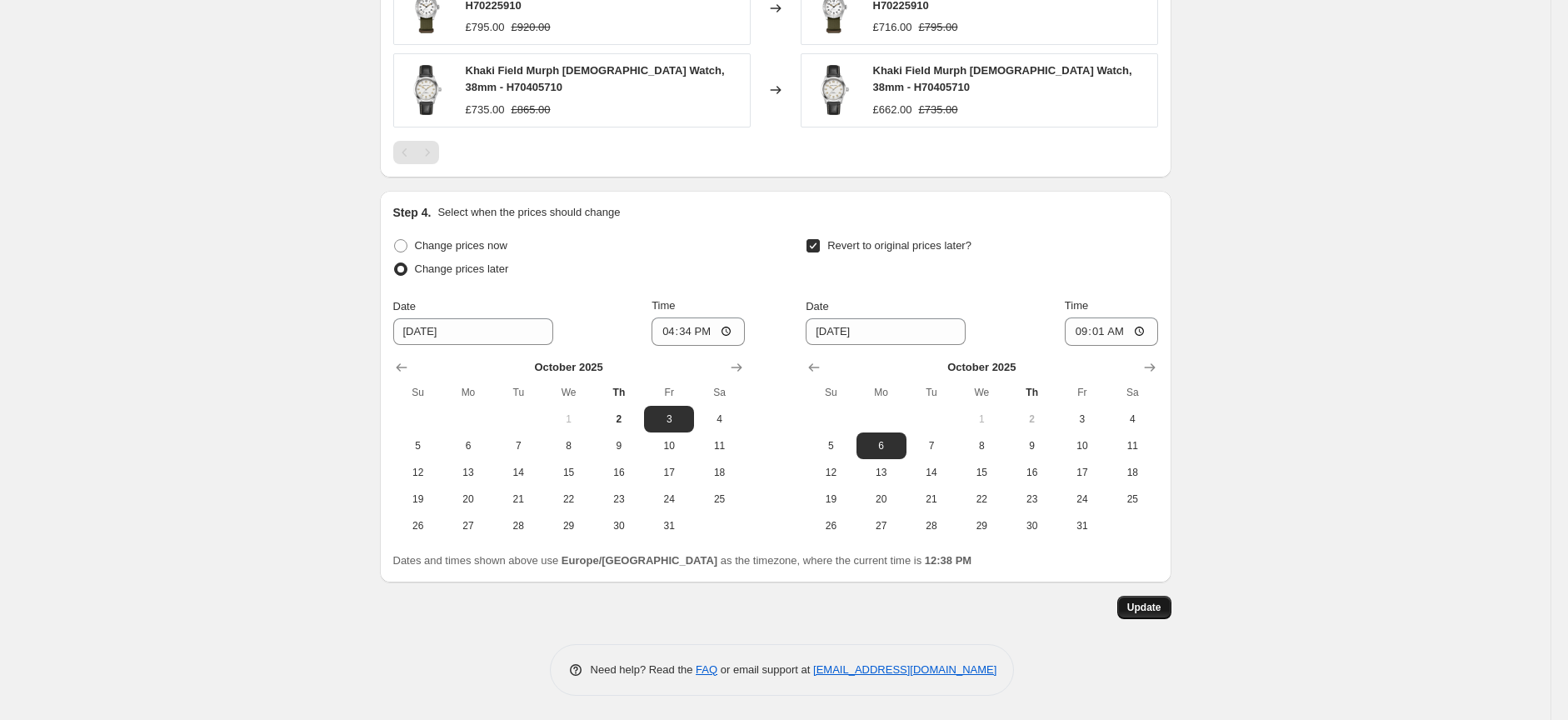
click at [1167, 613] on button "Update" at bounding box center [1144, 607] width 54 height 23
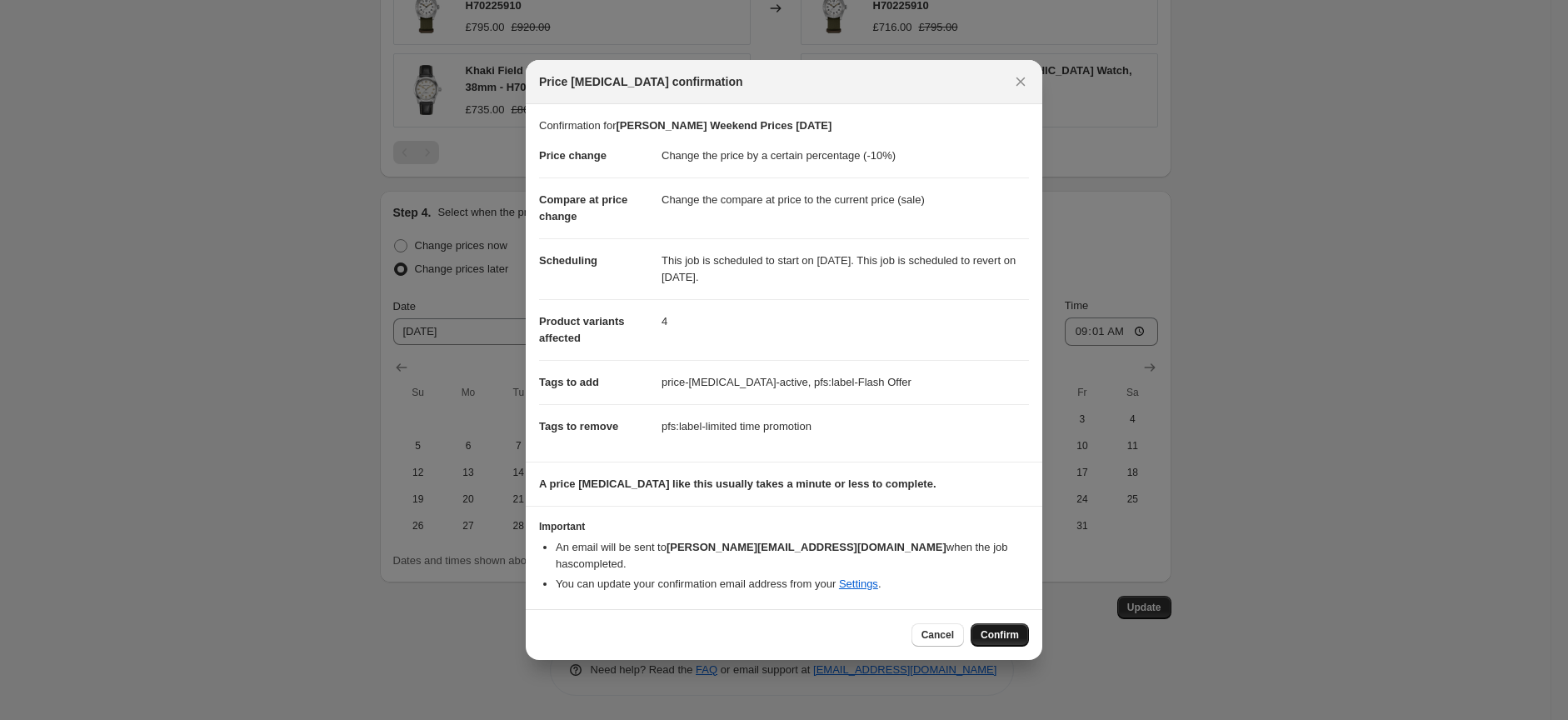
click at [1000, 631] on span "Confirm" at bounding box center [1000, 634] width 39 height 13
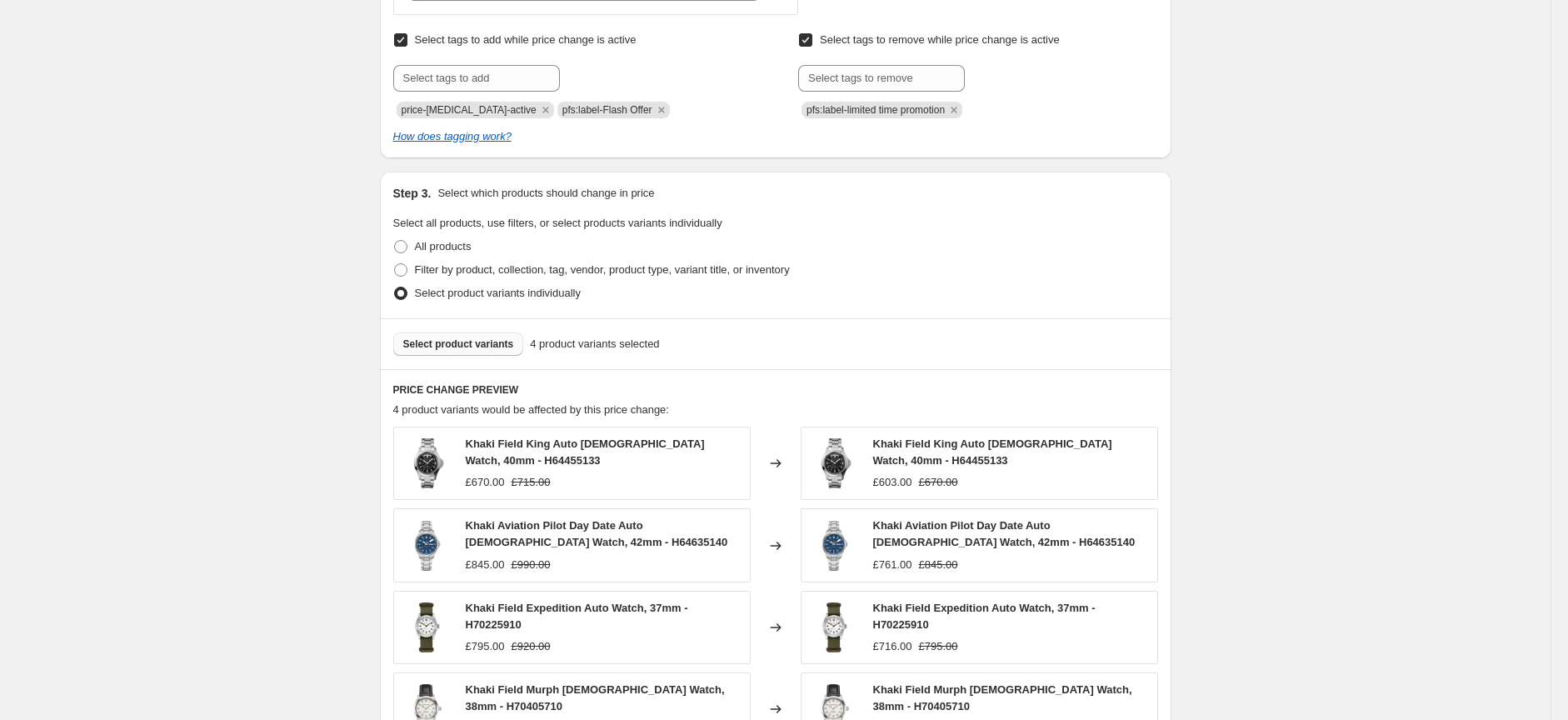
scroll to position [680, 0]
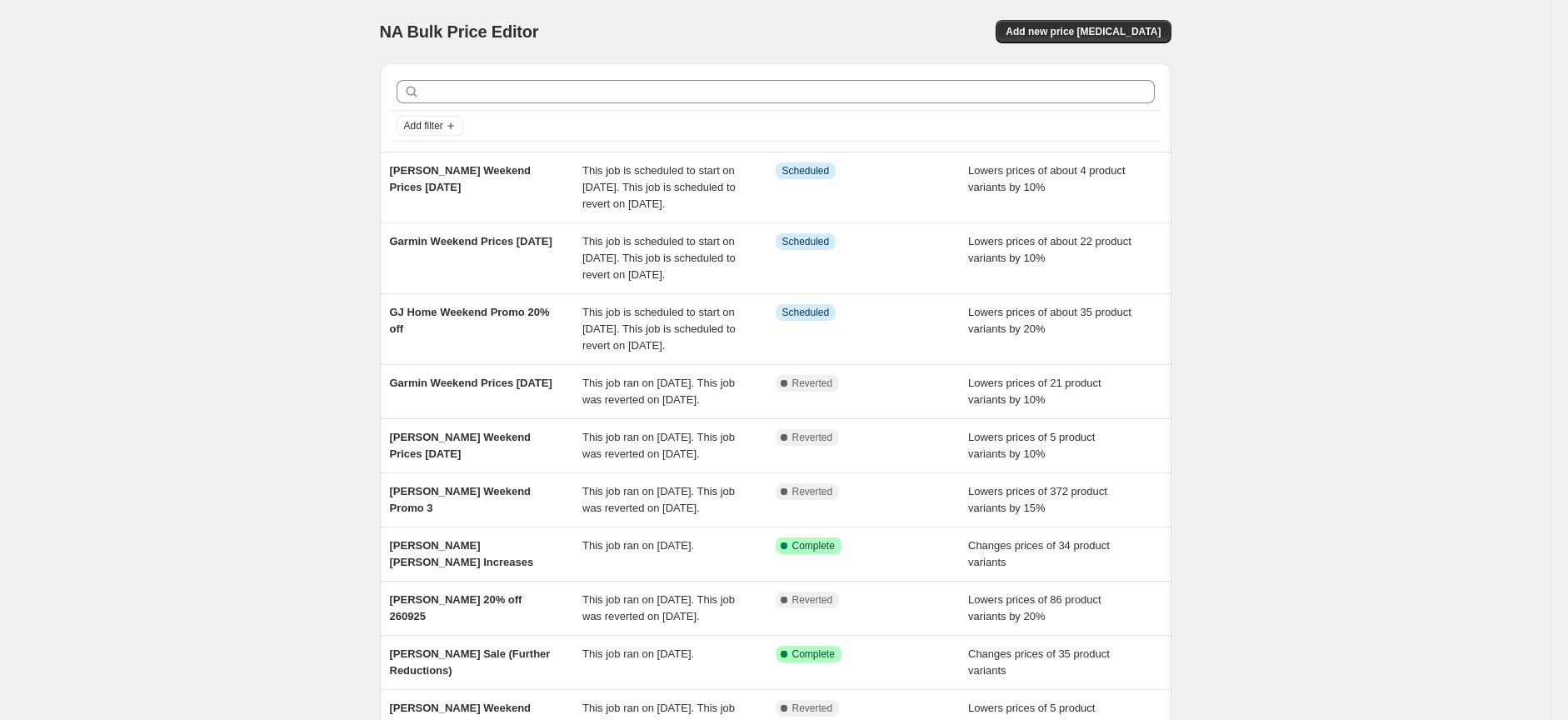
click at [1322, 263] on div "NA Bulk Price Editor. This page is ready NA Bulk Price Editor Add new price [ME…" at bounding box center [775, 454] width 1551 height 908
